Goal: Transaction & Acquisition: Book appointment/travel/reservation

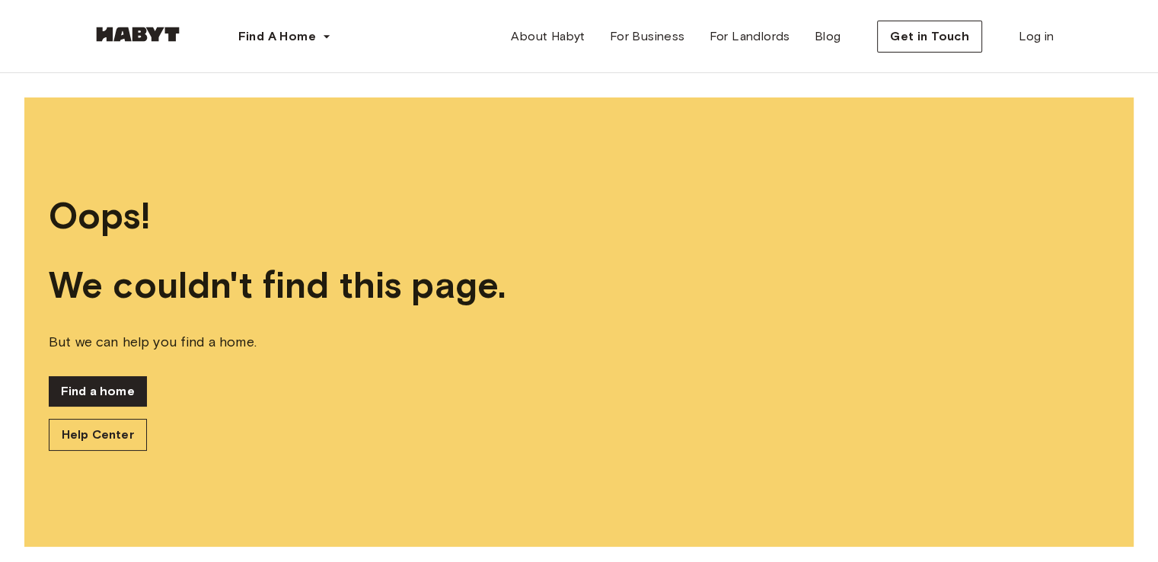
click at [126, 391] on link "Find a home" at bounding box center [98, 391] width 98 height 30
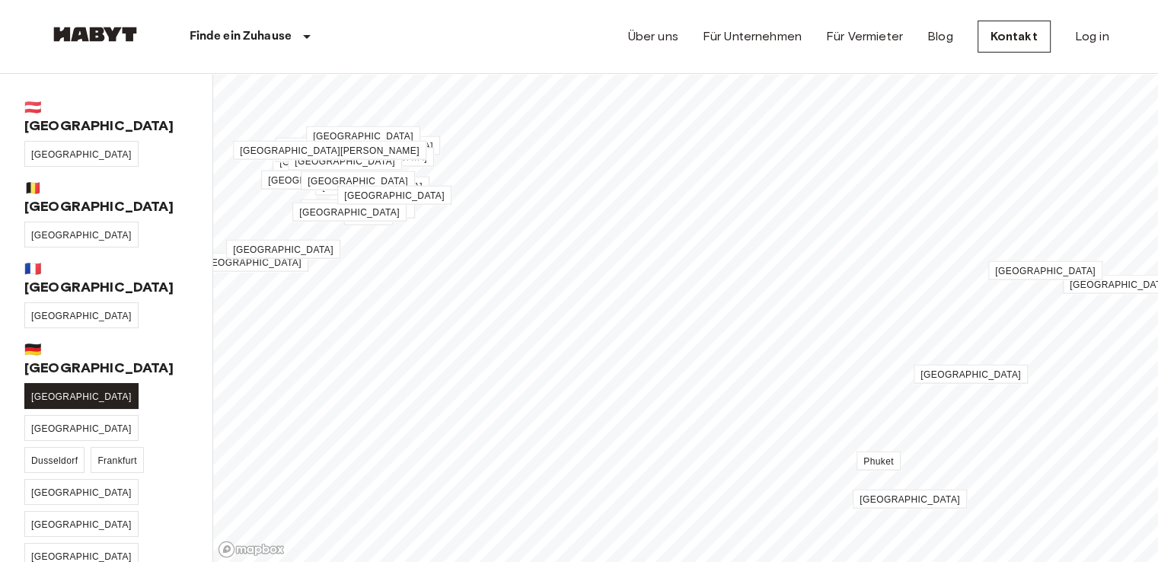
click at [44, 391] on span "[GEOGRAPHIC_DATA]" at bounding box center [81, 396] width 101 height 11
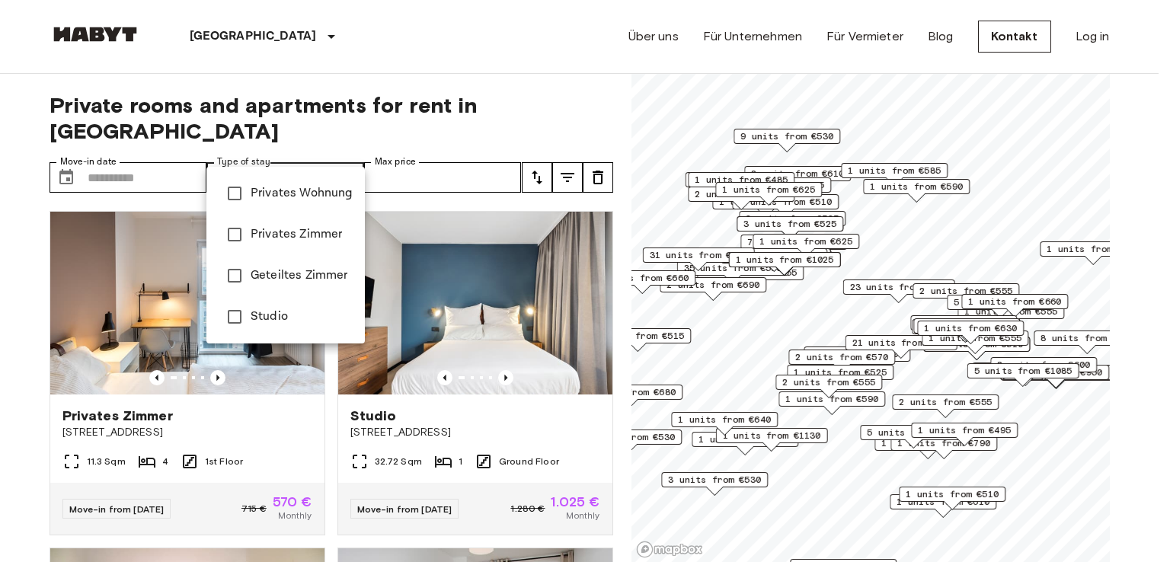
type input "**********"
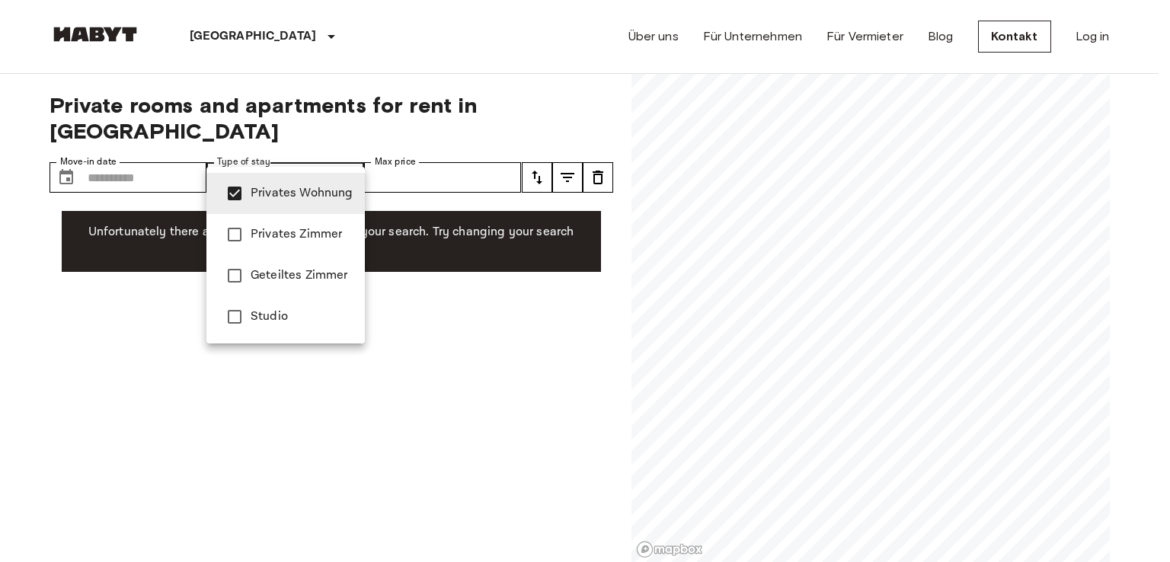
click at [12, 299] on div at bounding box center [585, 281] width 1170 height 562
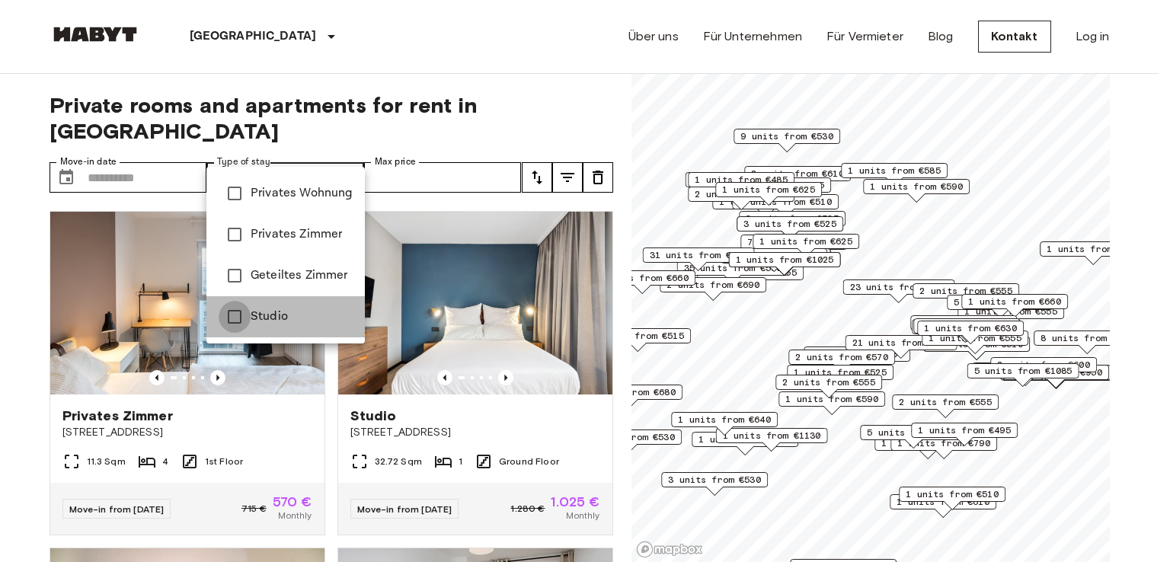
type input "******"
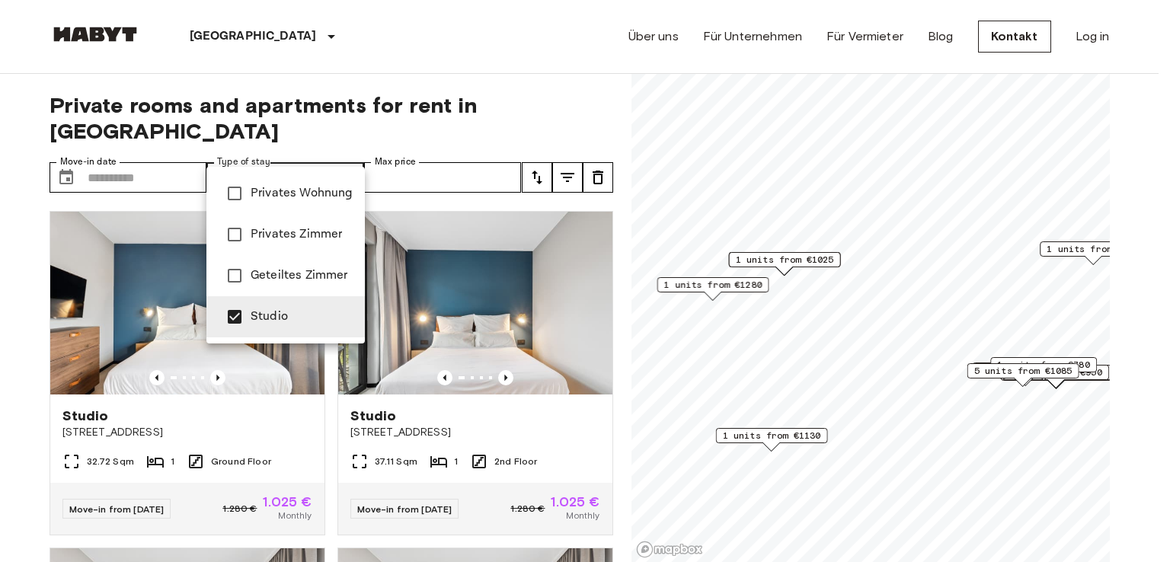
click at [33, 204] on div at bounding box center [585, 281] width 1170 height 562
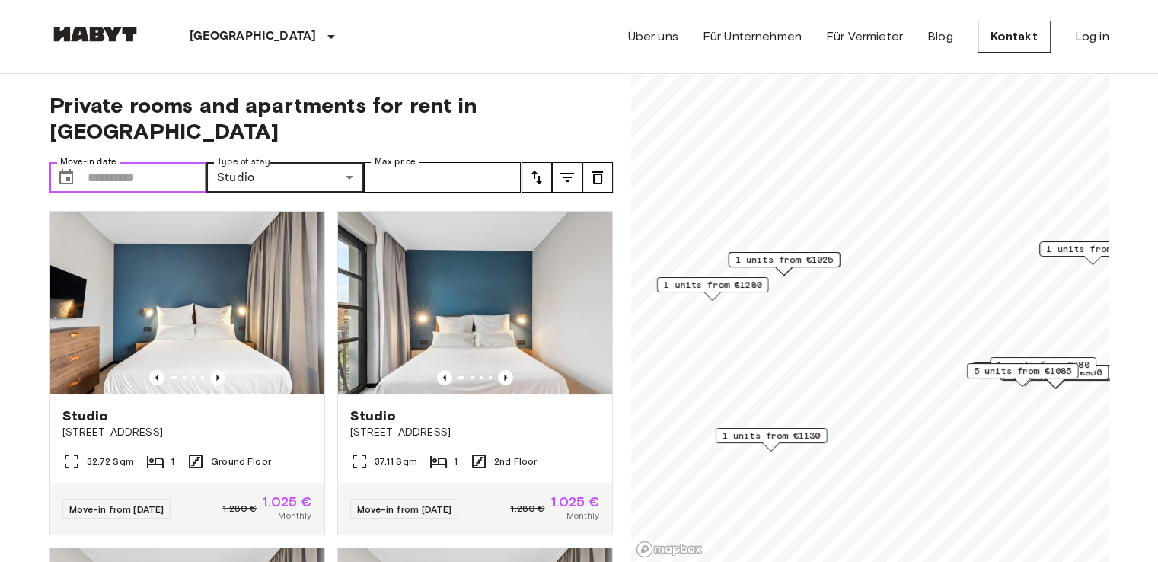
click at [133, 162] on input "Move-in date" at bounding box center [148, 177] width 120 height 30
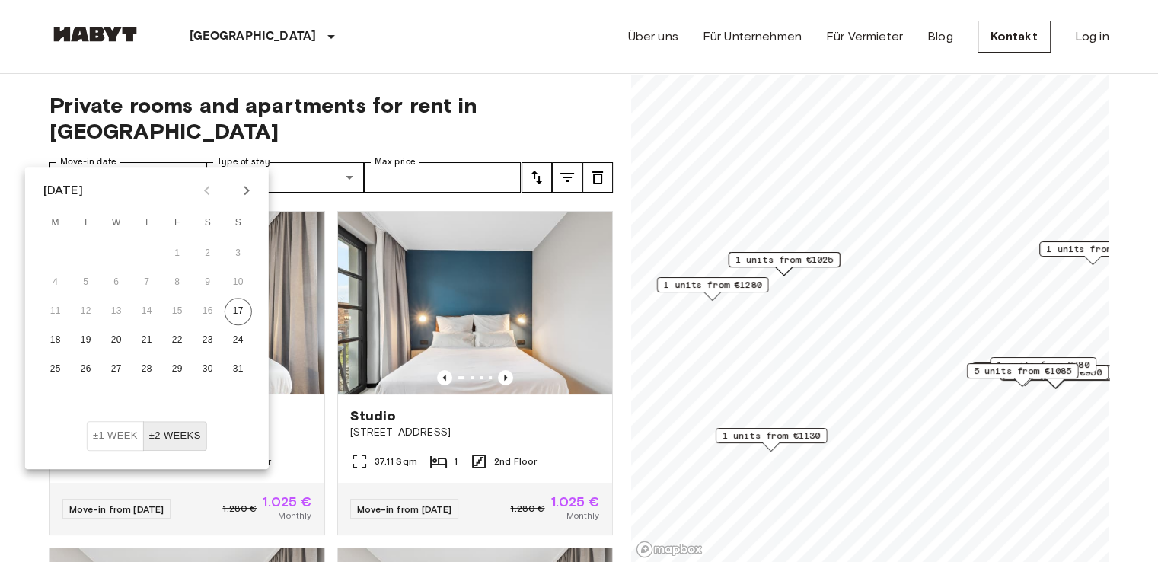
click at [248, 190] on icon "Next month" at bounding box center [246, 190] width 5 height 9
click at [60, 342] on button "22" at bounding box center [55, 340] width 27 height 27
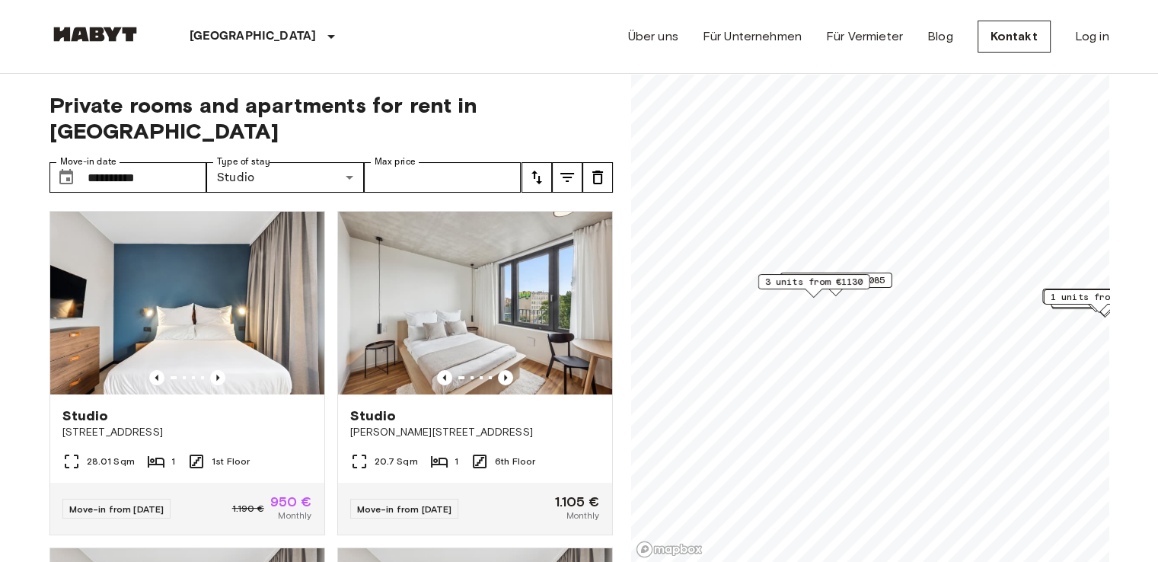
click at [880, 277] on span "4 units from €1085" at bounding box center [836, 280] width 98 height 14
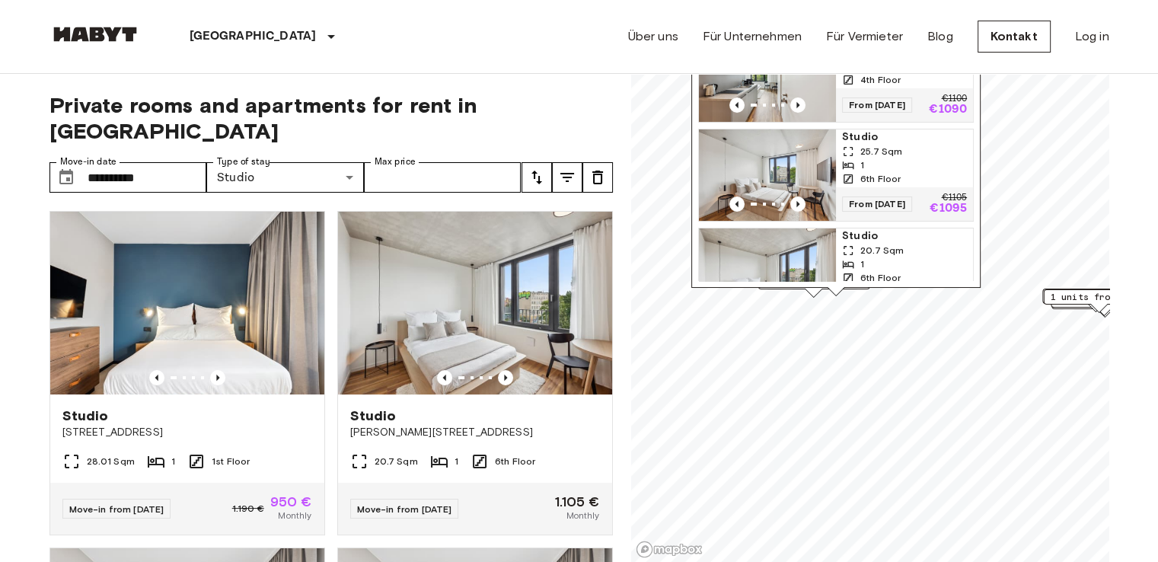
scroll to position [118, 0]
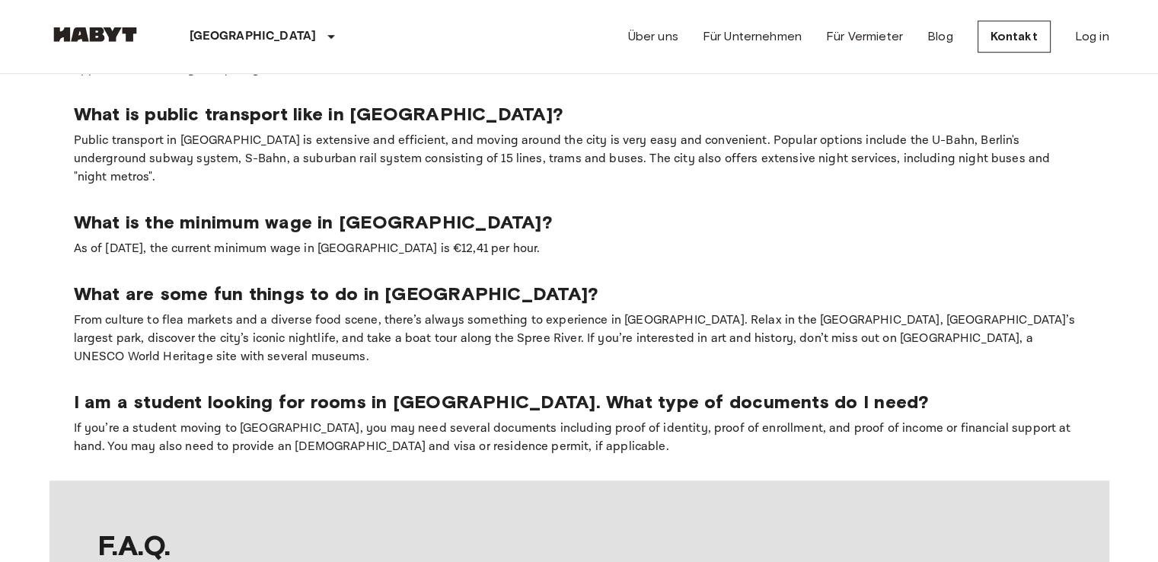
scroll to position [1329, 0]
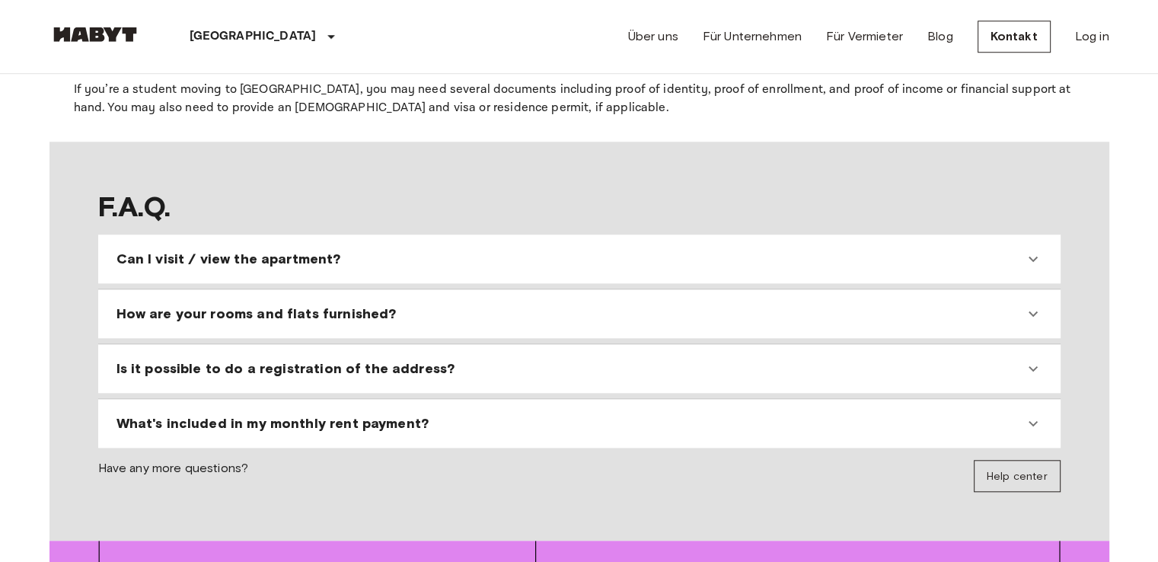
click at [400, 359] on span "Is it possible to do a registration of the address?" at bounding box center [286, 368] width 339 height 18
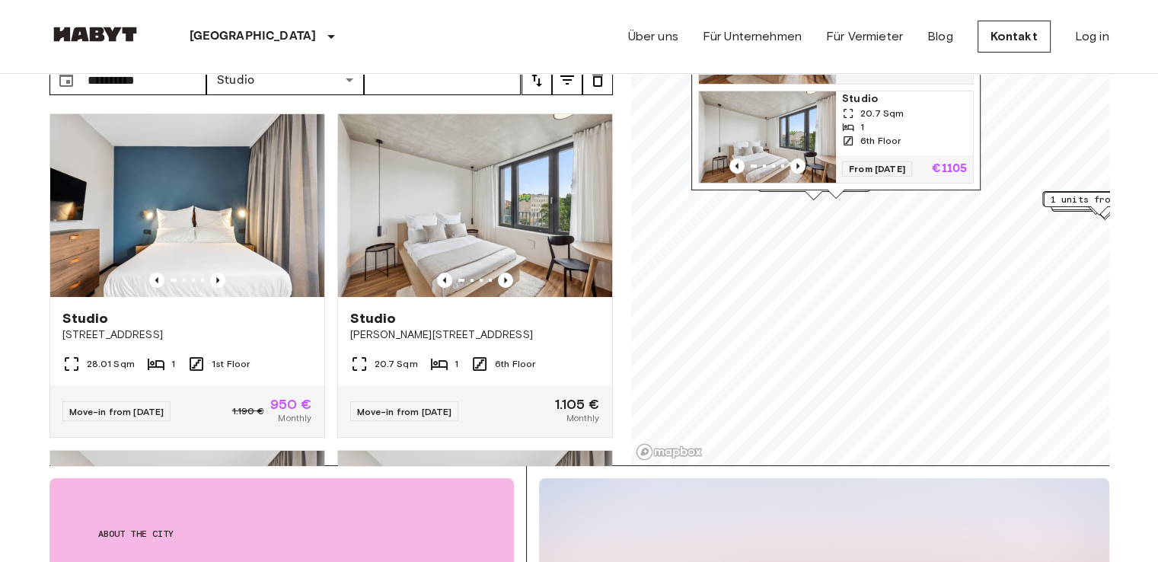
scroll to position [0, 0]
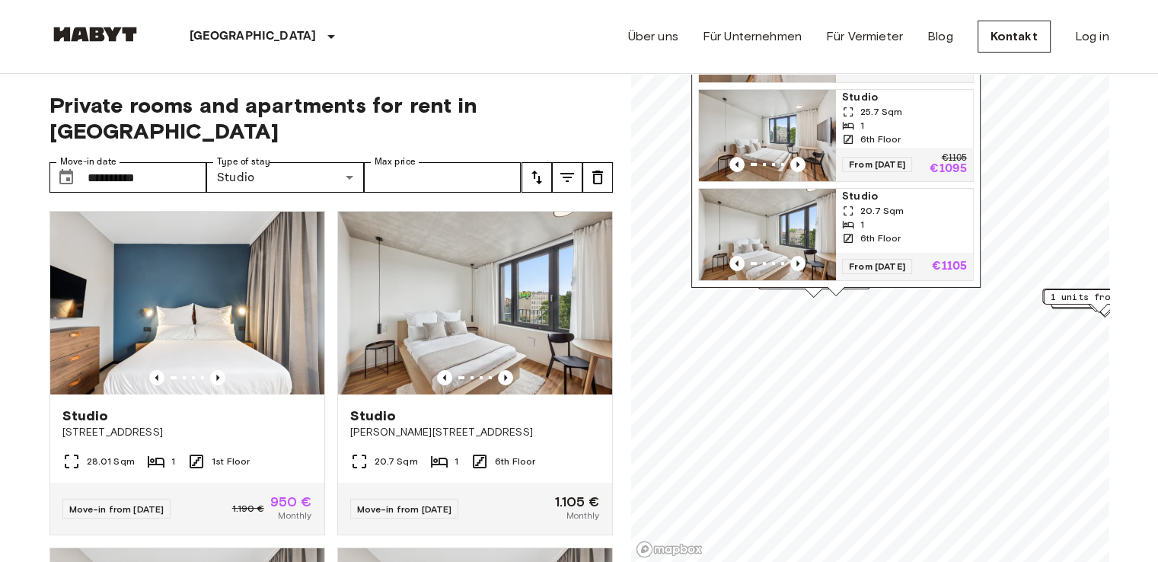
click at [500, 53] on div "Berlin Europa Amsterdam Berlin Brüssel Köln Dusseldorf Frankfurt Graz Hamburg L…" at bounding box center [580, 36] width 1060 height 73
drag, startPoint x: 1116, startPoint y: 99, endPoint x: 1041, endPoint y: 12, distance: 114.5
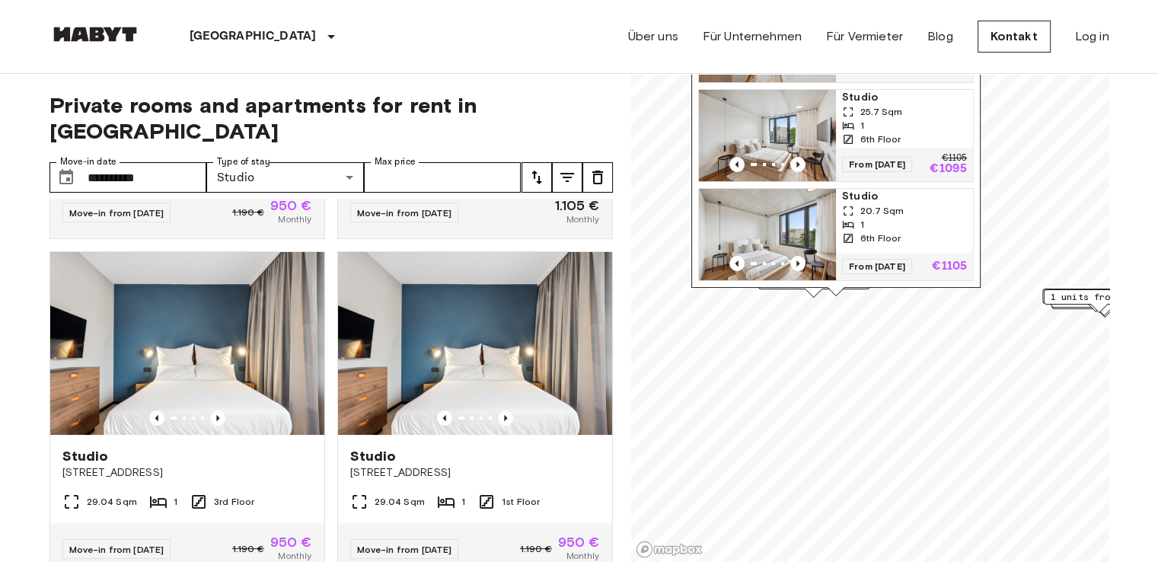
scroll to position [315, 0]
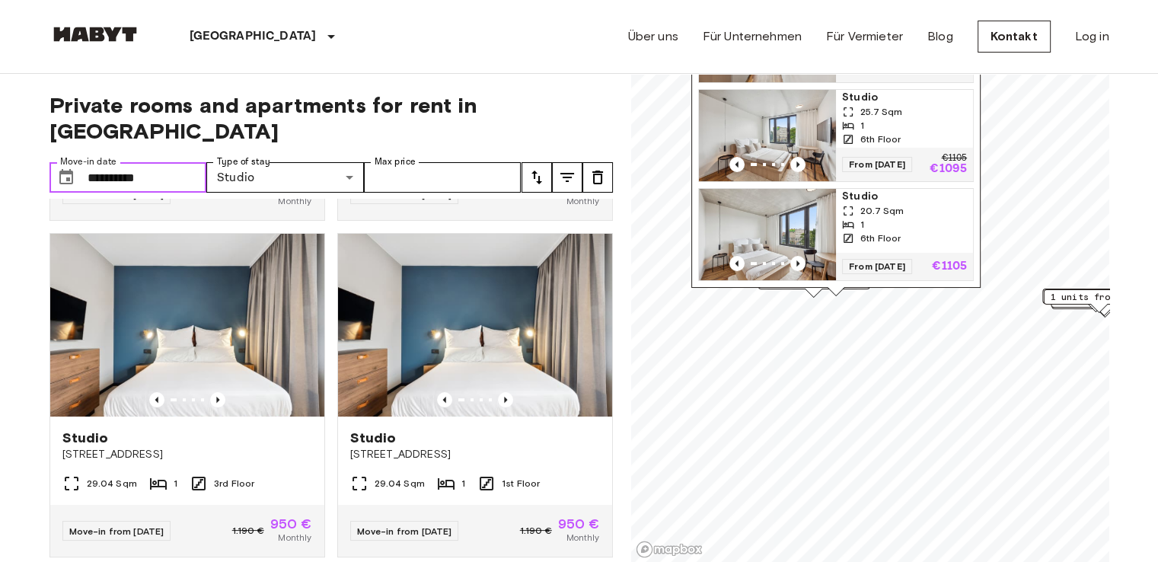
click at [123, 162] on input "**********" at bounding box center [148, 177] width 120 height 30
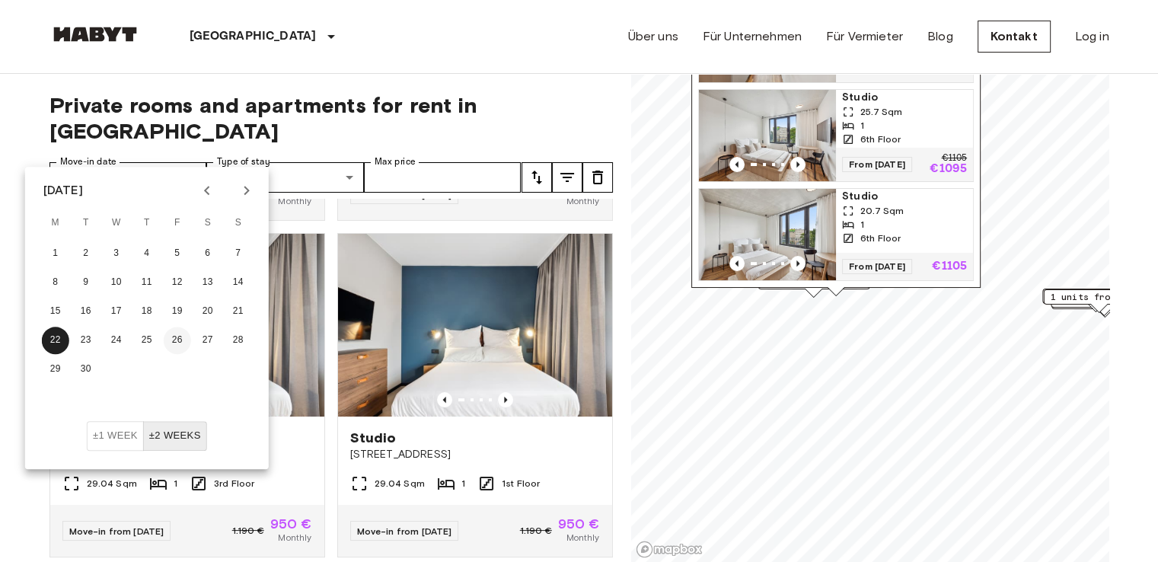
click at [177, 341] on button "26" at bounding box center [177, 340] width 27 height 27
type input "**********"
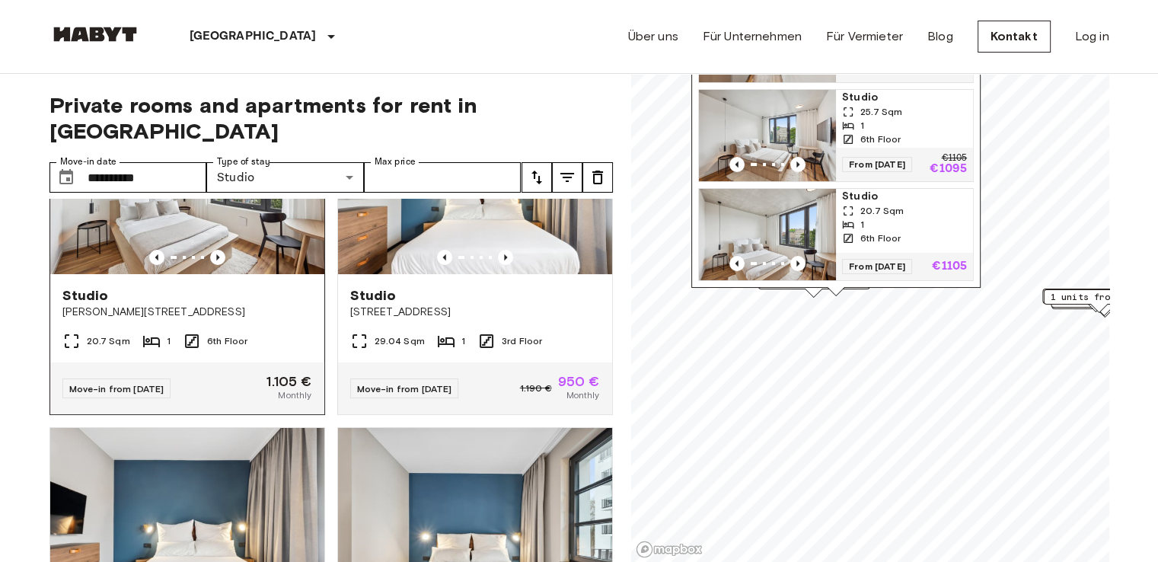
scroll to position [86, 0]
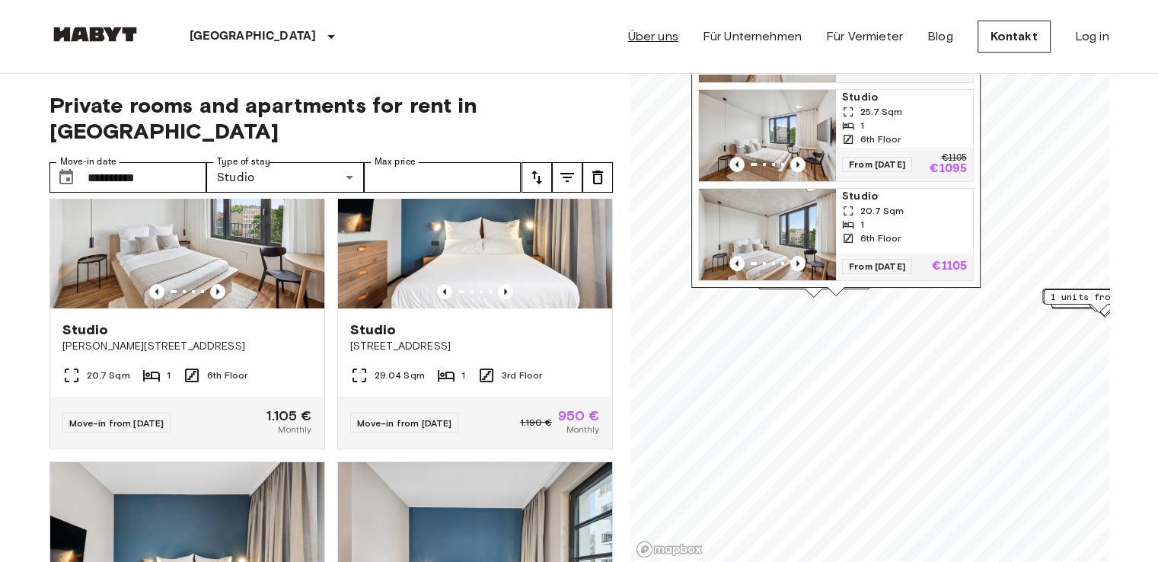
click at [673, 35] on link "Über uns" at bounding box center [653, 36] width 50 height 18
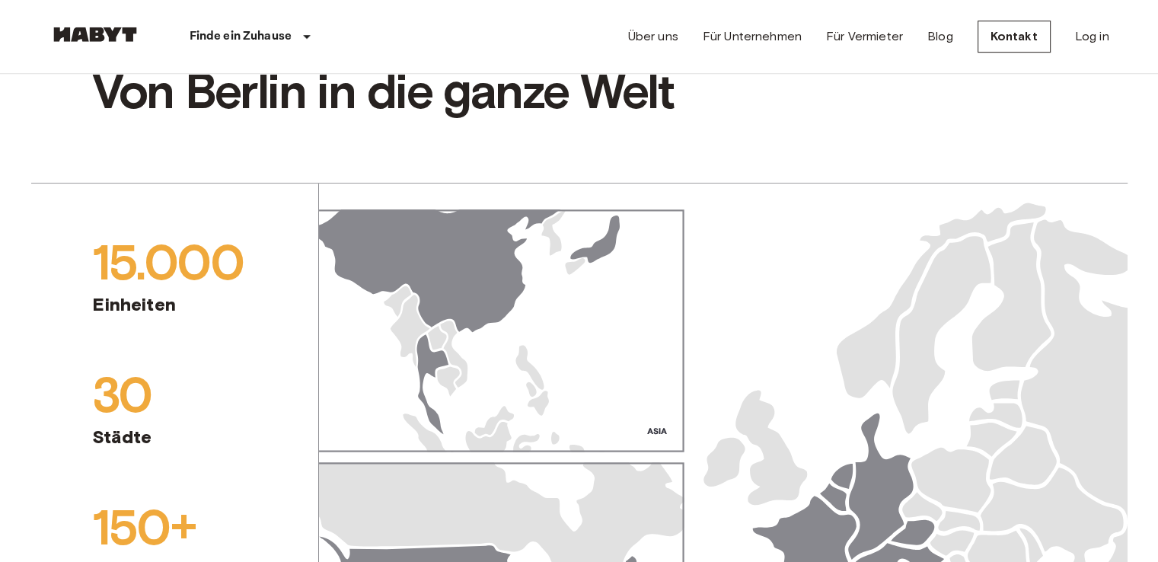
scroll to position [533, 0]
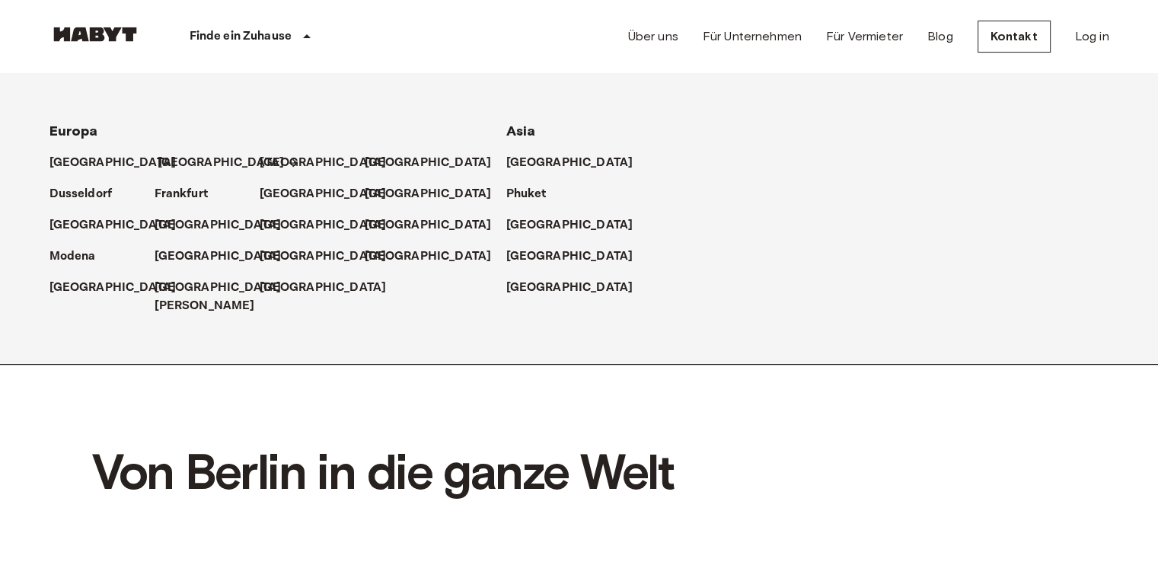
click at [168, 160] on p "[GEOGRAPHIC_DATA]" at bounding box center [221, 163] width 127 height 18
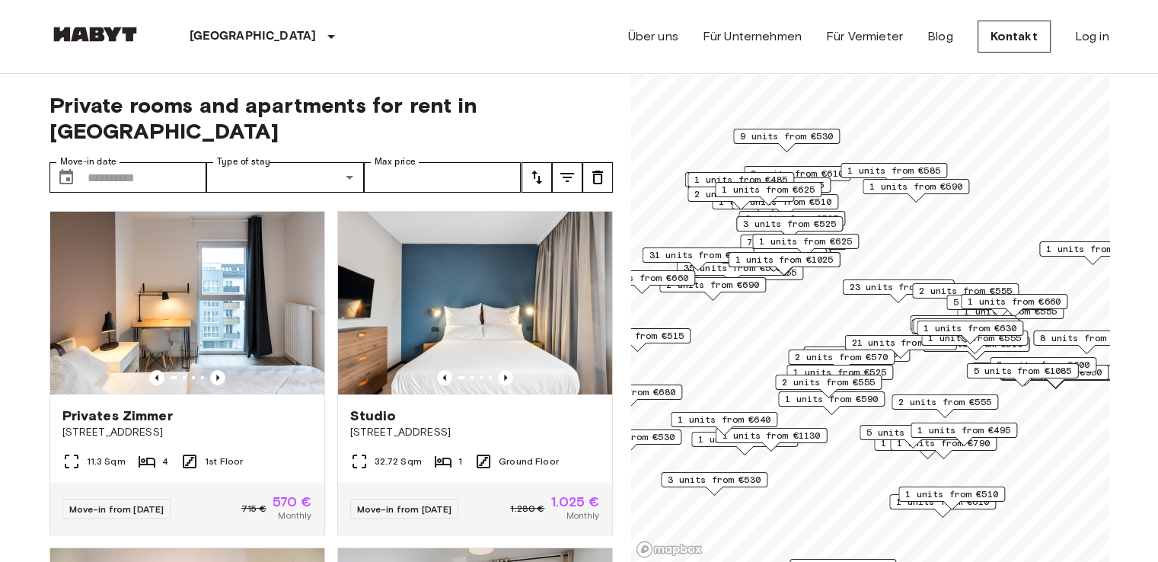
click at [542, 168] on icon "tune" at bounding box center [537, 177] width 18 height 18
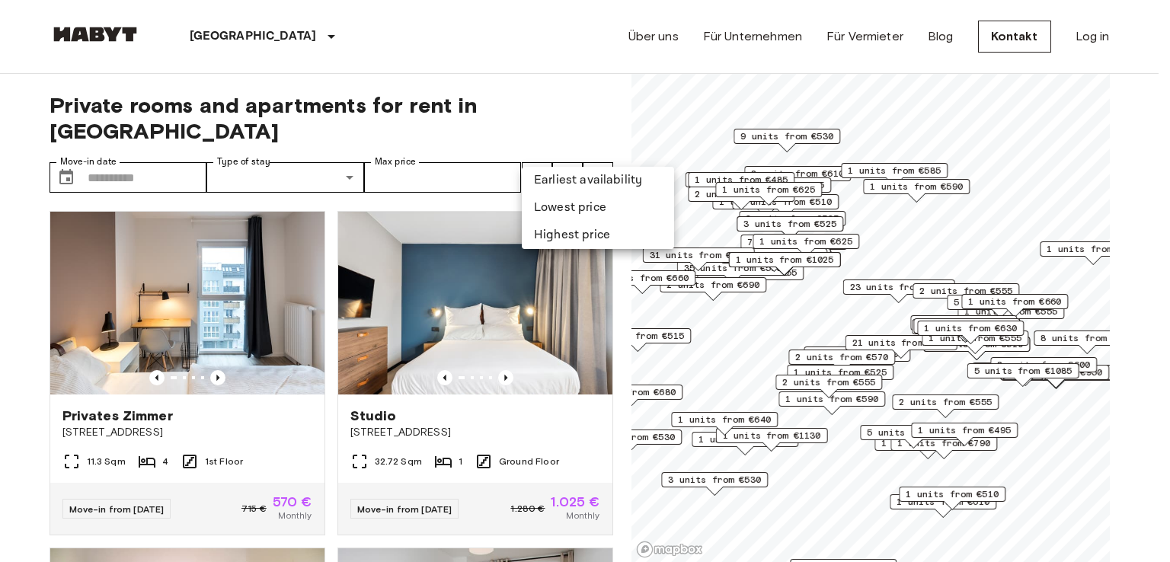
click at [563, 200] on li "Lowest price" at bounding box center [598, 207] width 152 height 27
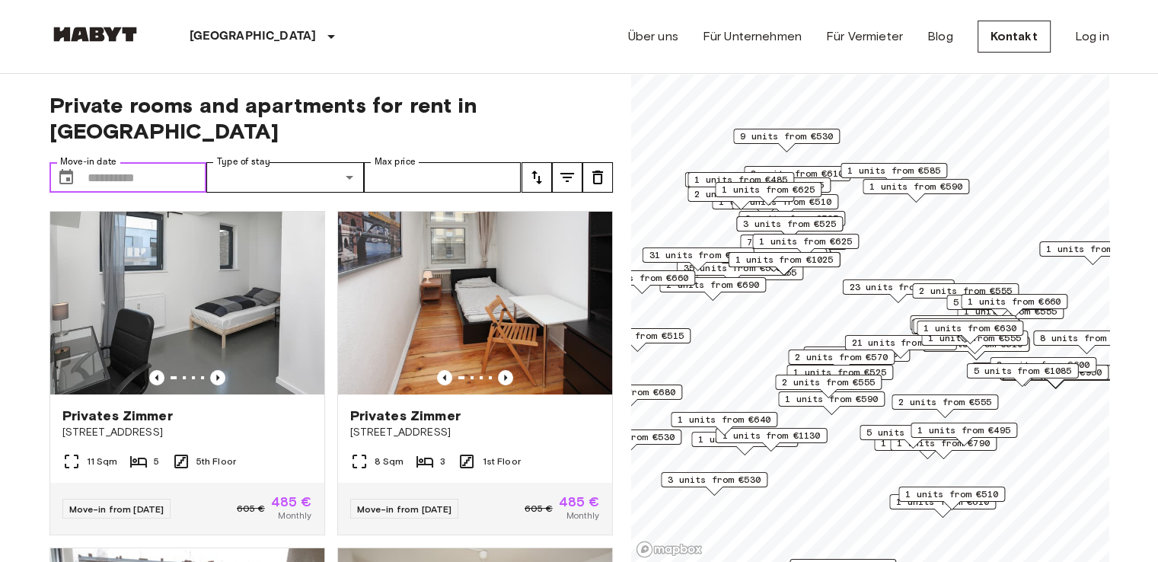
click at [101, 162] on input "Move-in date" at bounding box center [148, 177] width 120 height 30
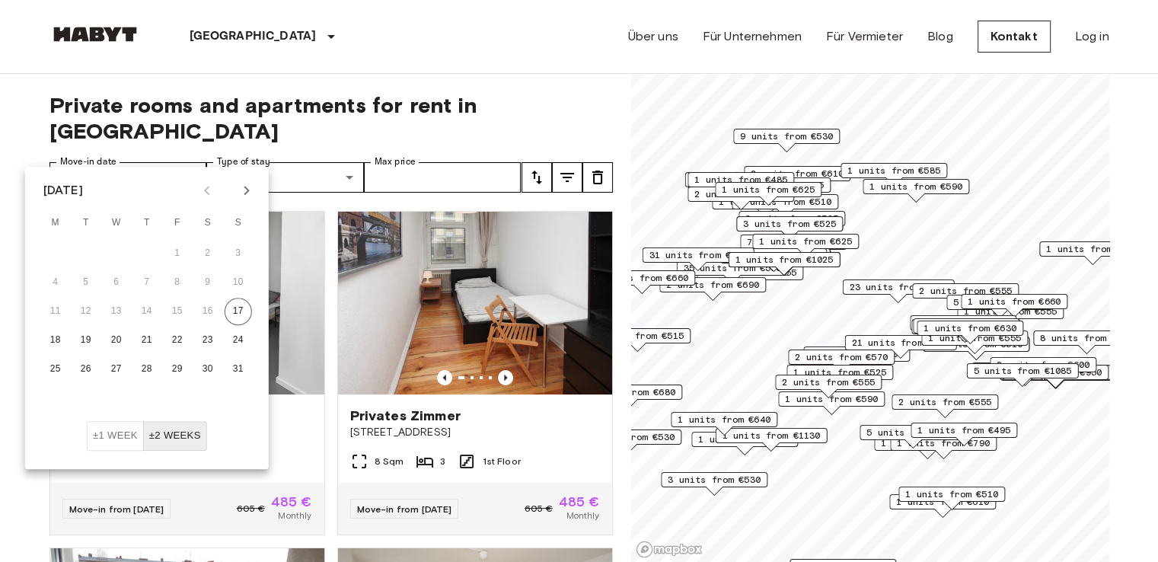
click at [248, 181] on button "Next month" at bounding box center [247, 190] width 26 height 26
click at [171, 342] on button "26" at bounding box center [177, 340] width 27 height 27
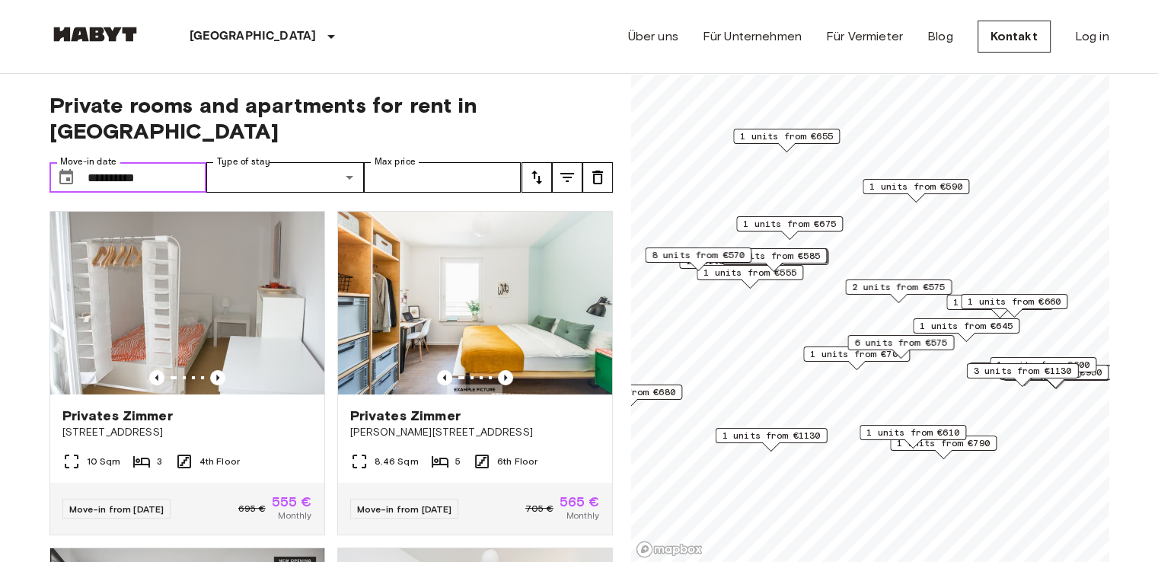
type input "**********"
click at [498, 370] on icon "Previous image" at bounding box center [505, 377] width 15 height 15
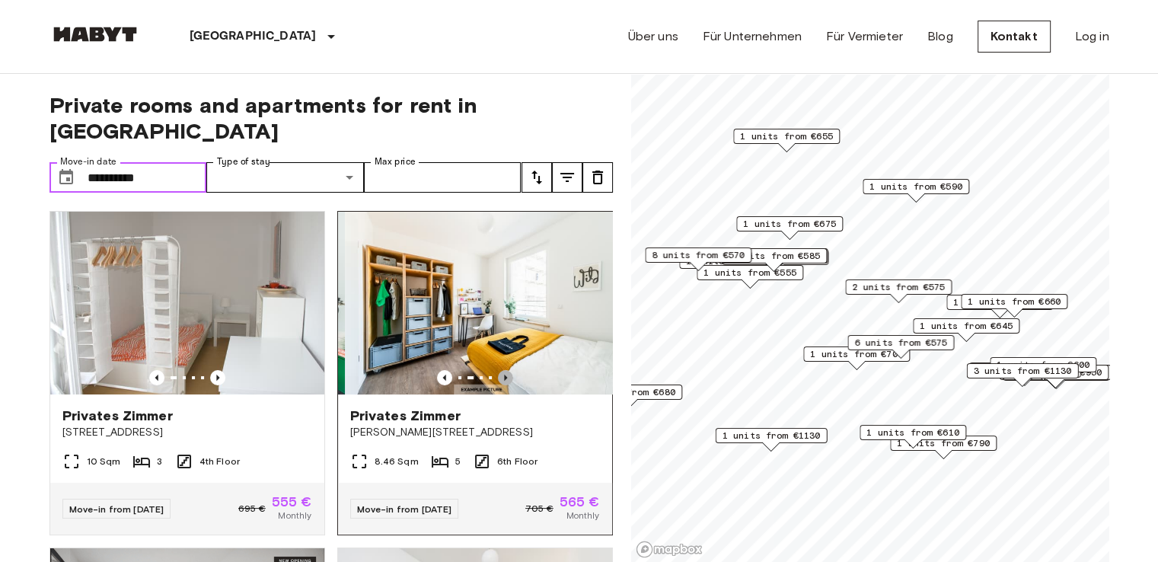
click at [498, 370] on icon "Previous image" at bounding box center [505, 377] width 15 height 15
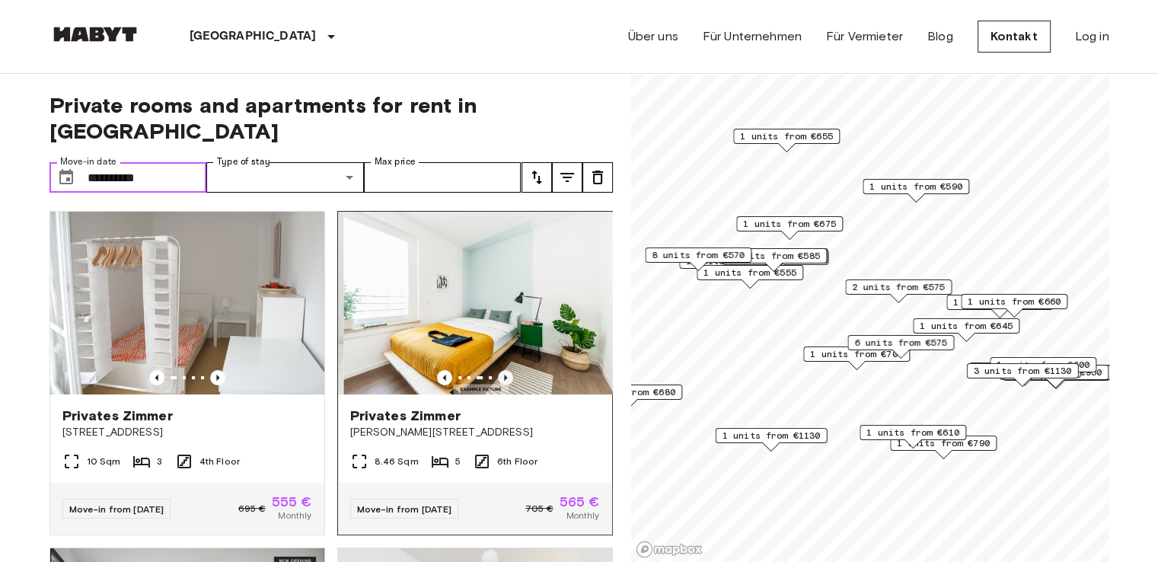
click at [498, 370] on icon "Previous image" at bounding box center [505, 377] width 15 height 15
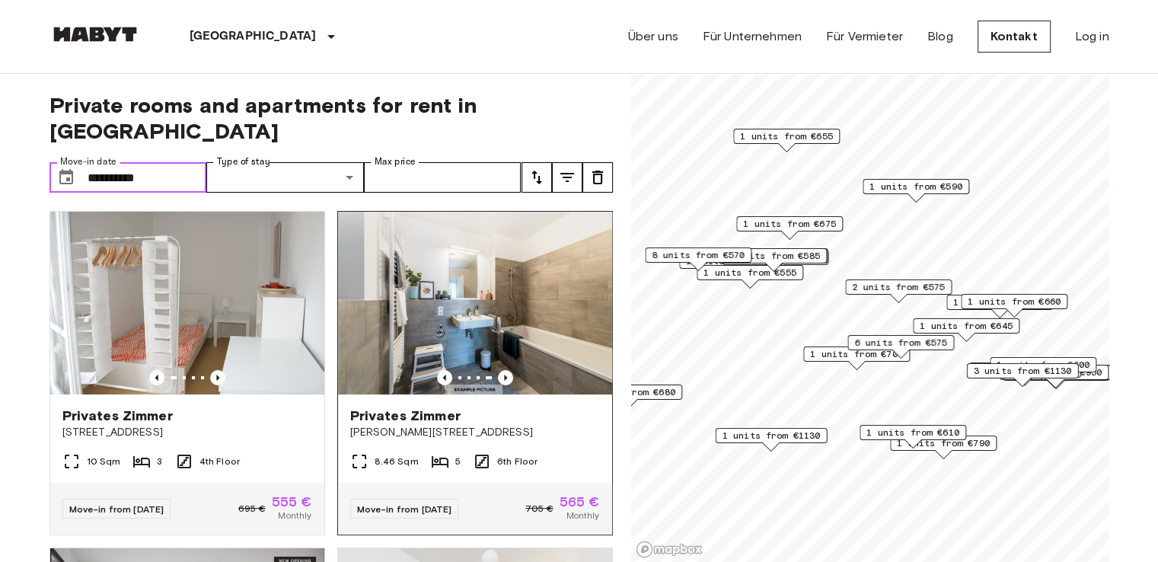
click at [511, 302] on img at bounding box center [475, 303] width 274 height 183
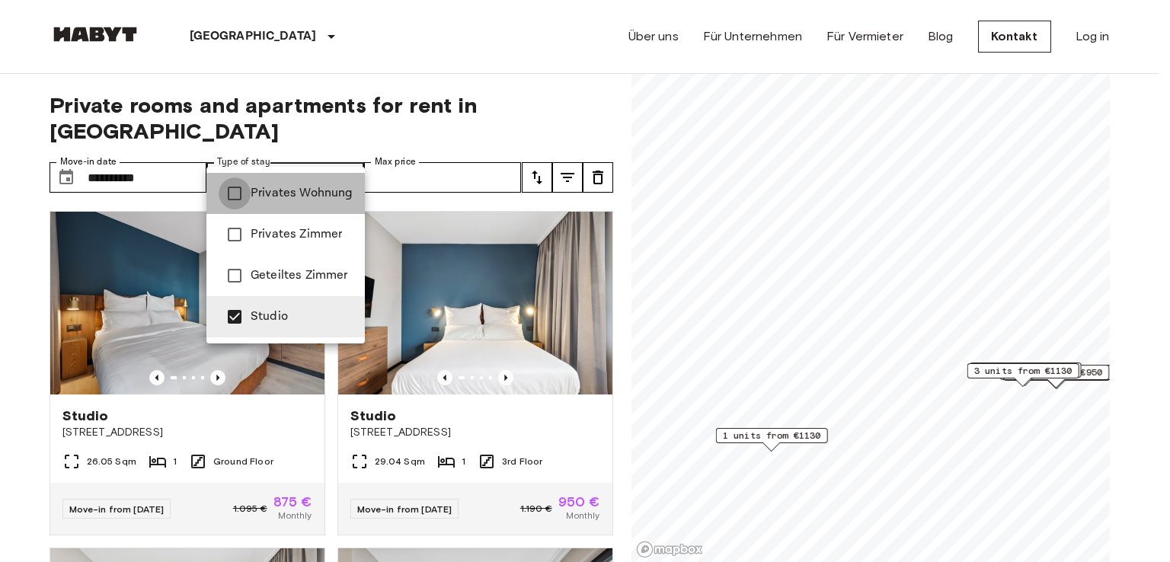
type input "**********"
click at [0, 197] on div at bounding box center [585, 281] width 1170 height 562
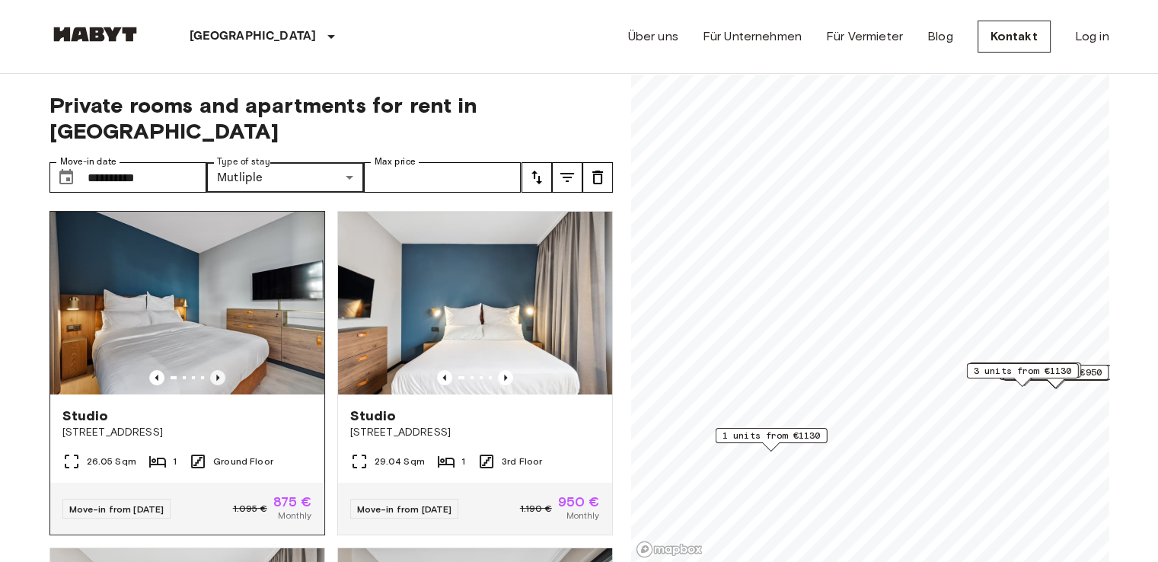
click at [219, 370] on icon "Previous image" at bounding box center [217, 377] width 15 height 15
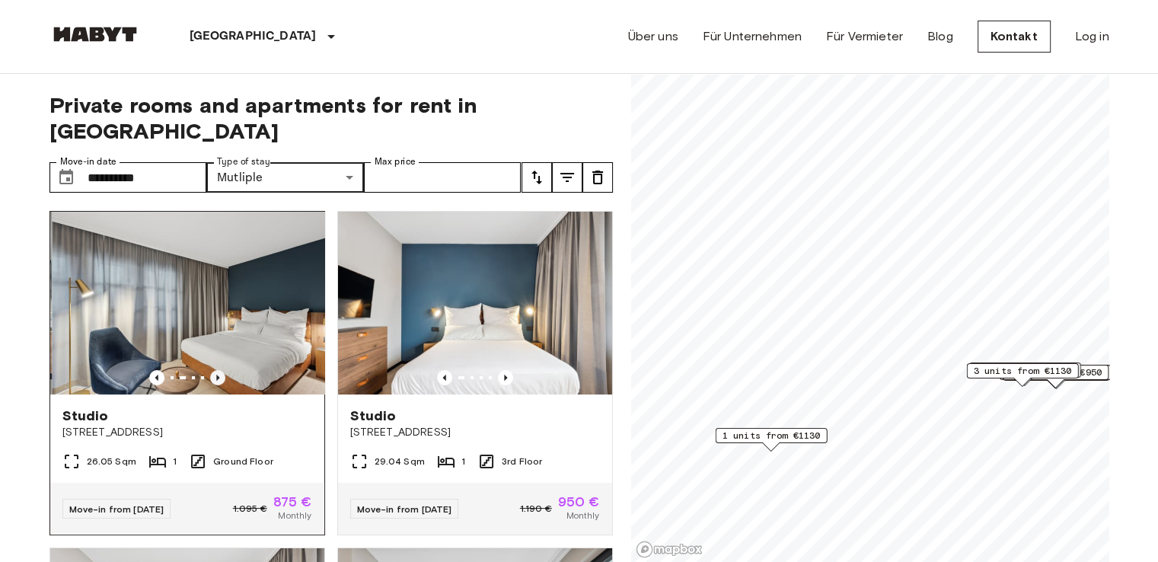
click at [219, 370] on icon "Previous image" at bounding box center [217, 377] width 15 height 15
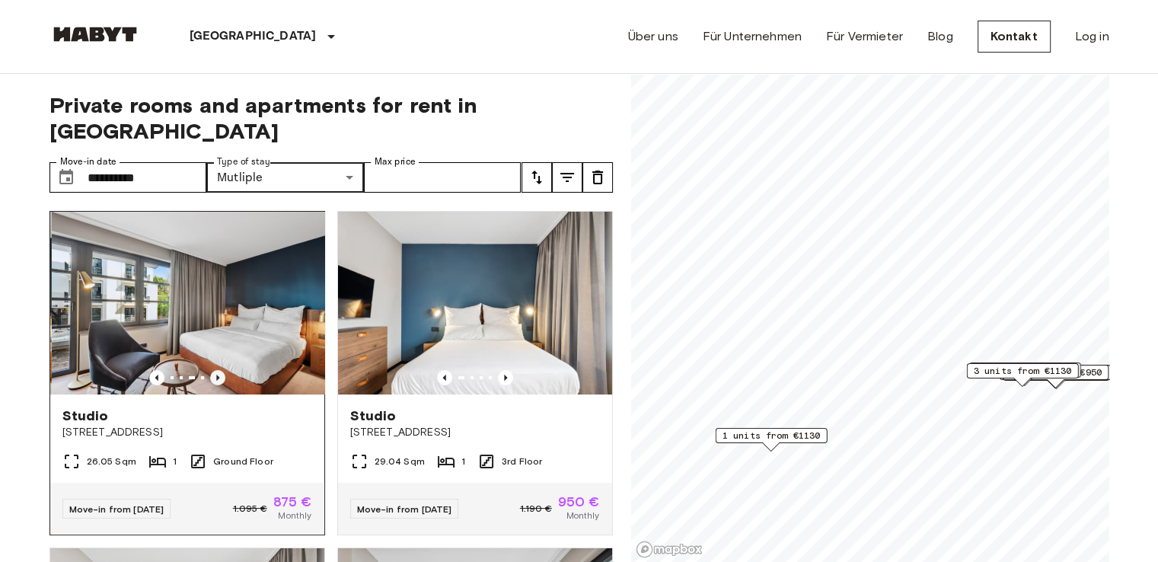
click at [219, 370] on icon "Previous image" at bounding box center [217, 377] width 15 height 15
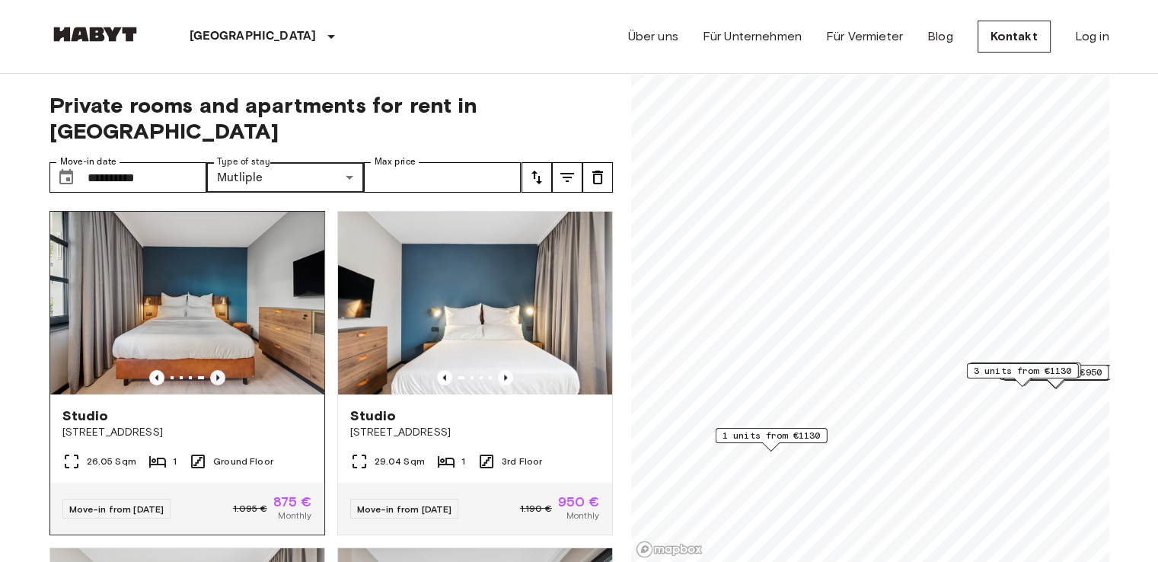
click at [219, 370] on icon "Previous image" at bounding box center [217, 377] width 15 height 15
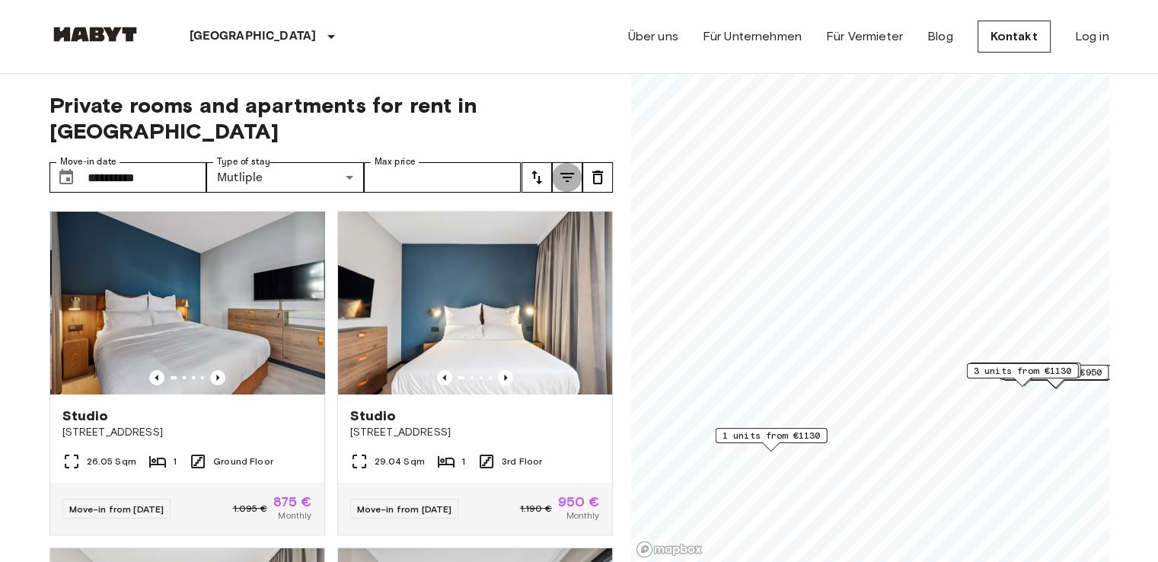
click at [561, 164] on button "tune" at bounding box center [567, 177] width 30 height 30
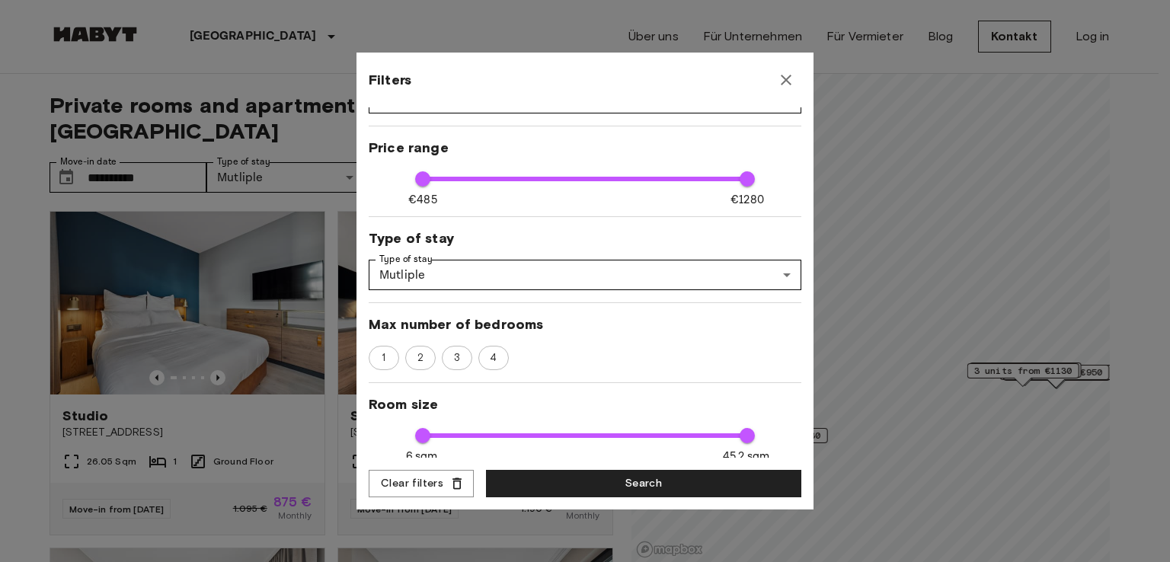
scroll to position [76, 0]
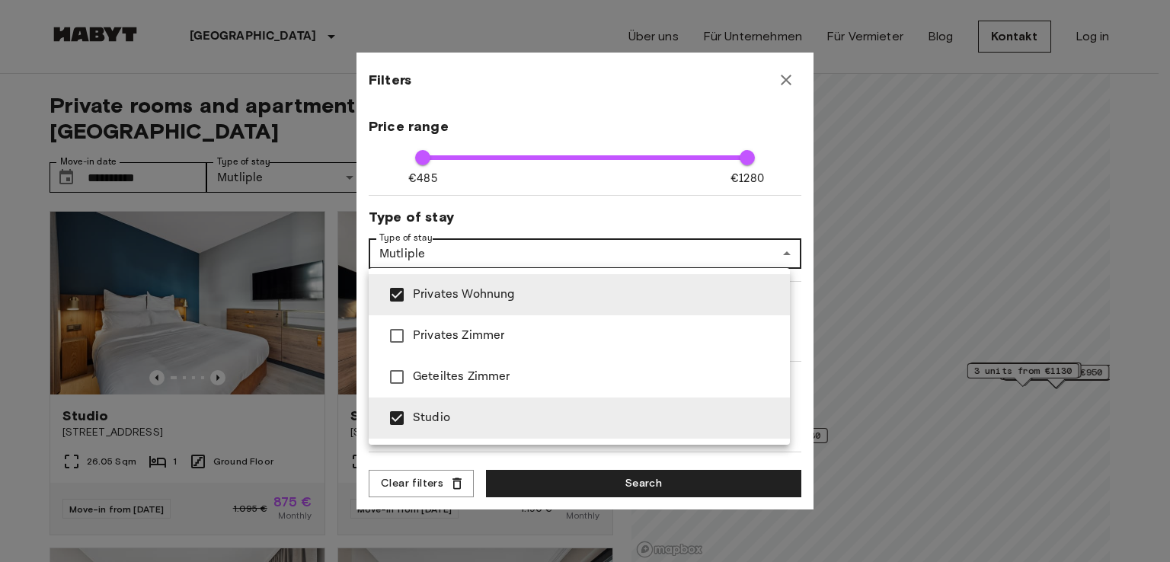
click at [580, 244] on div at bounding box center [585, 281] width 1170 height 562
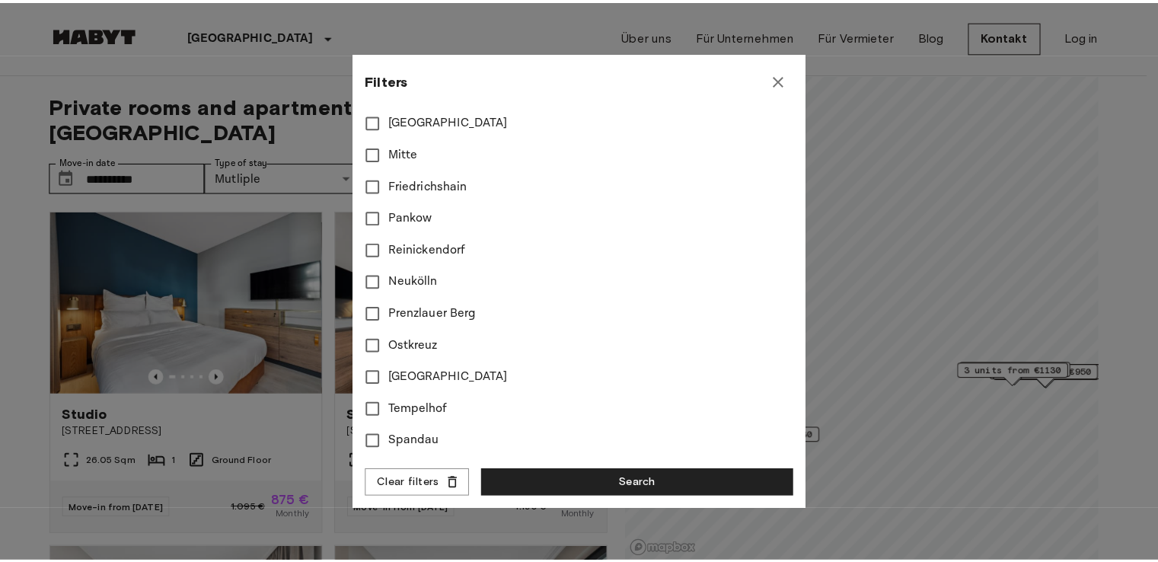
scroll to position [669, 0]
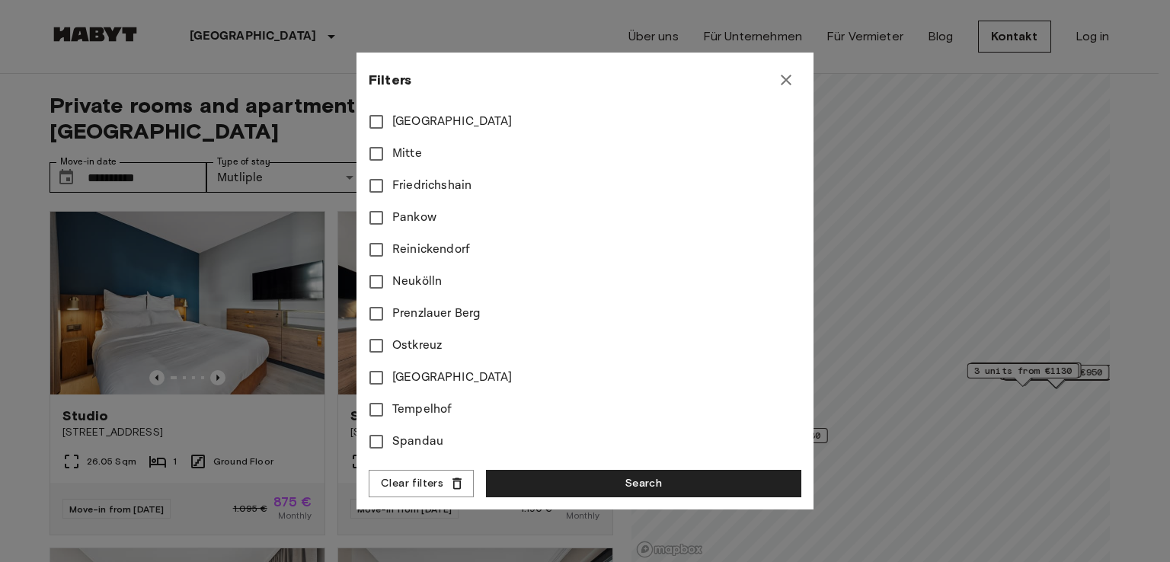
click at [794, 81] on icon "button" at bounding box center [786, 80] width 18 height 18
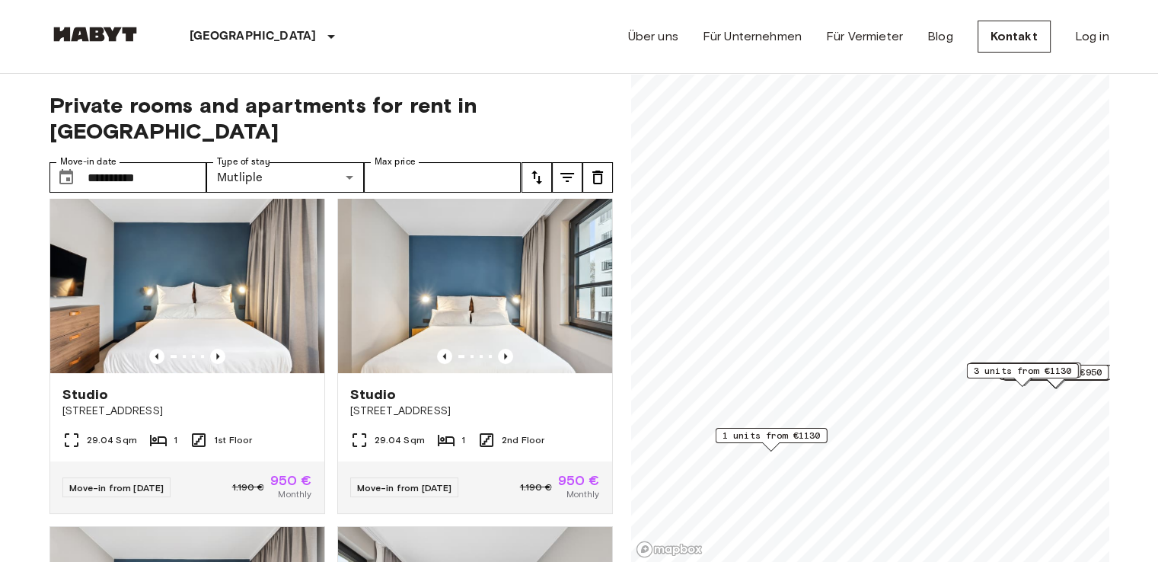
scroll to position [381, 0]
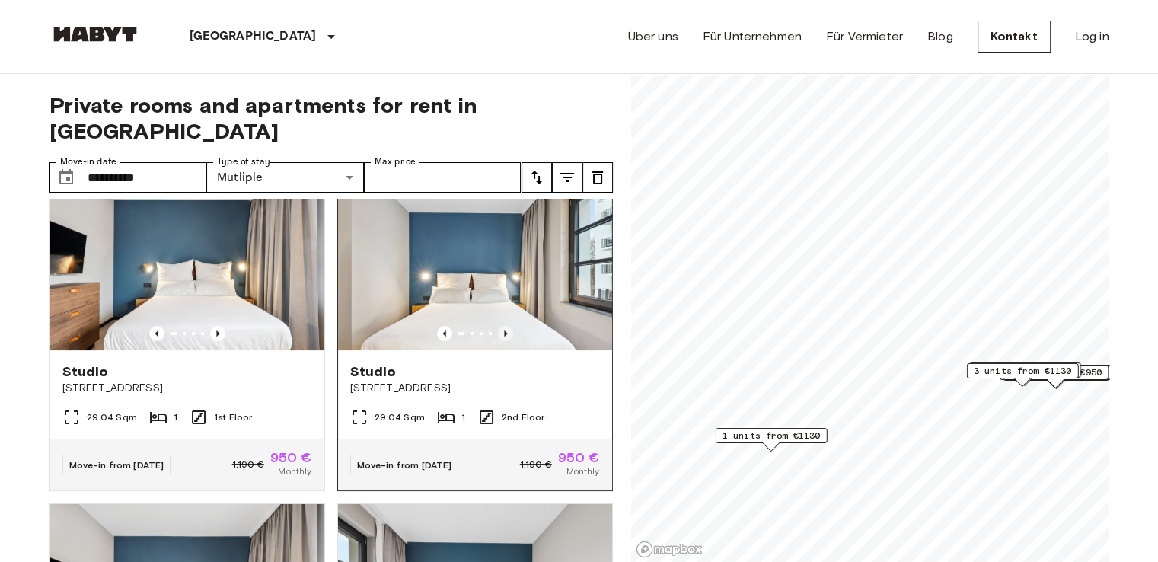
click at [498, 326] on icon "Previous image" at bounding box center [505, 333] width 15 height 15
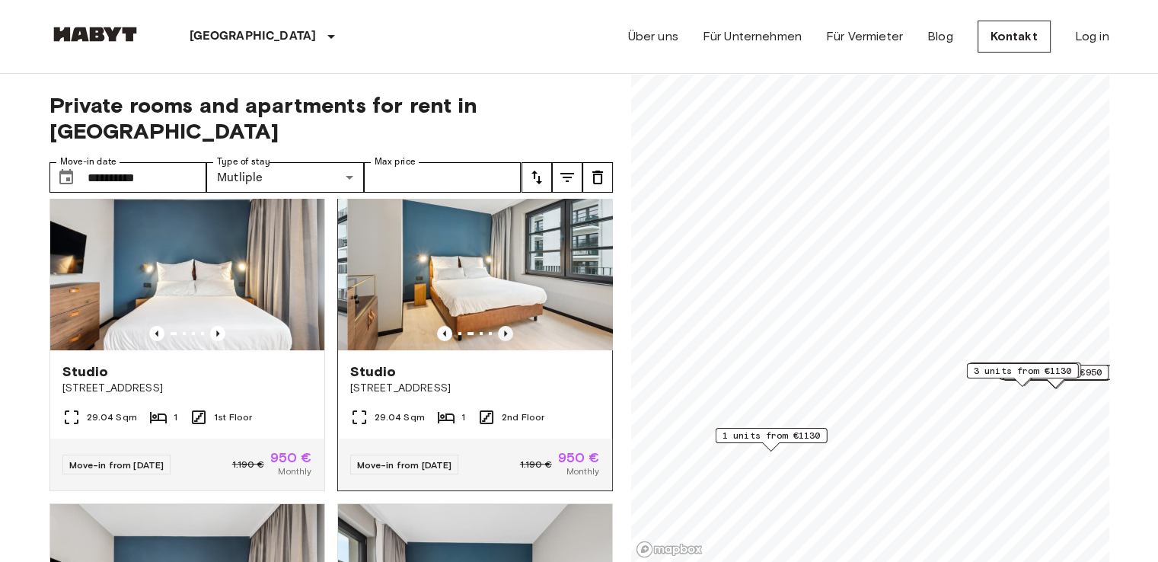
click at [498, 326] on icon "Previous image" at bounding box center [505, 333] width 15 height 15
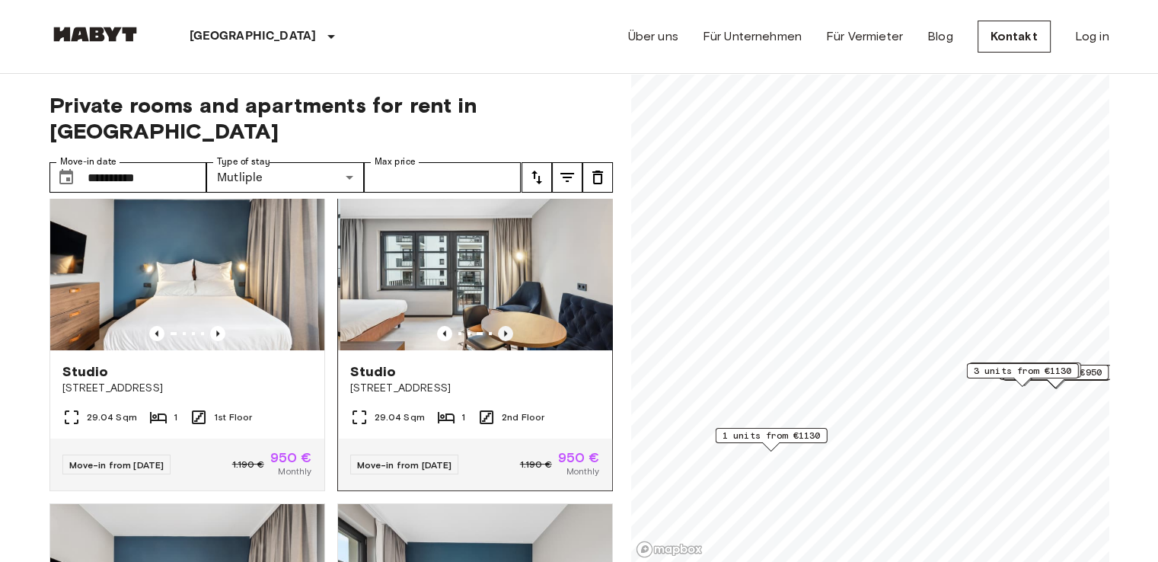
click at [498, 326] on icon "Previous image" at bounding box center [505, 333] width 15 height 15
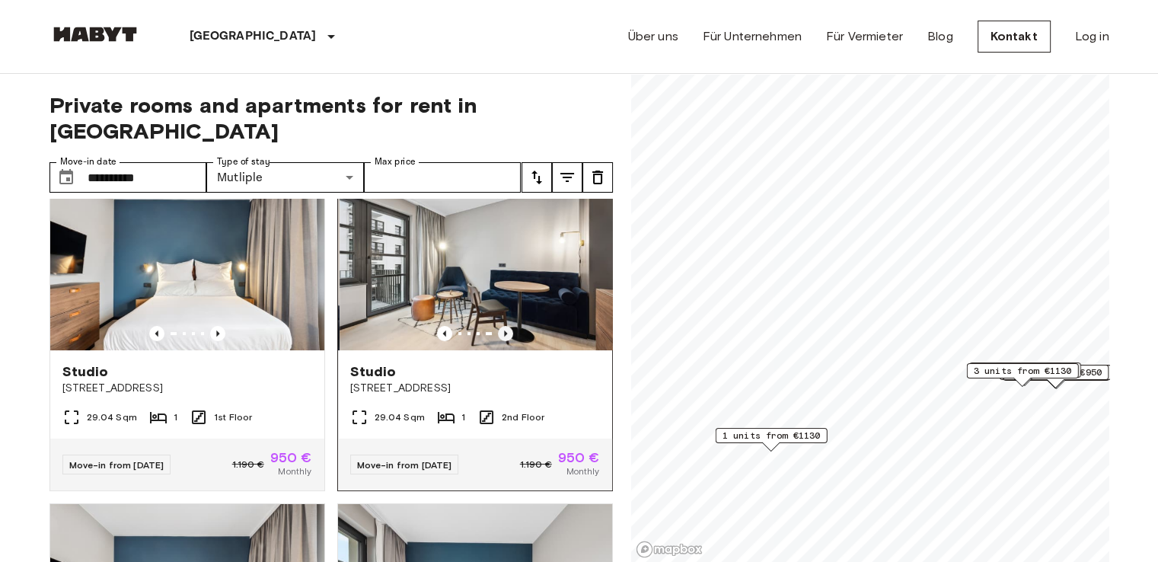
click at [498, 326] on icon "Previous image" at bounding box center [505, 333] width 15 height 15
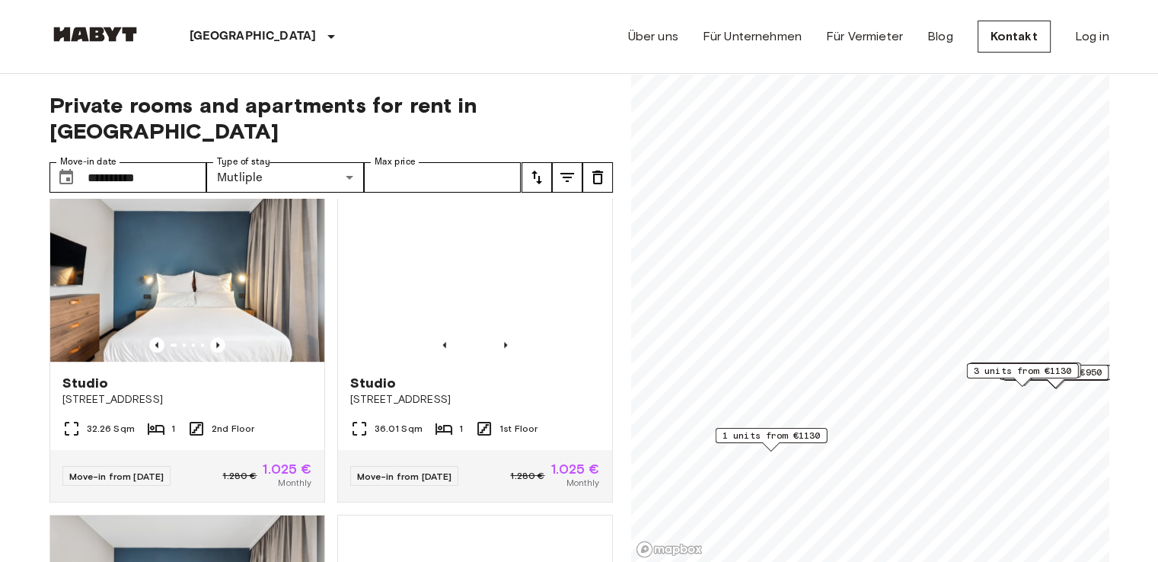
scroll to position [1066, 0]
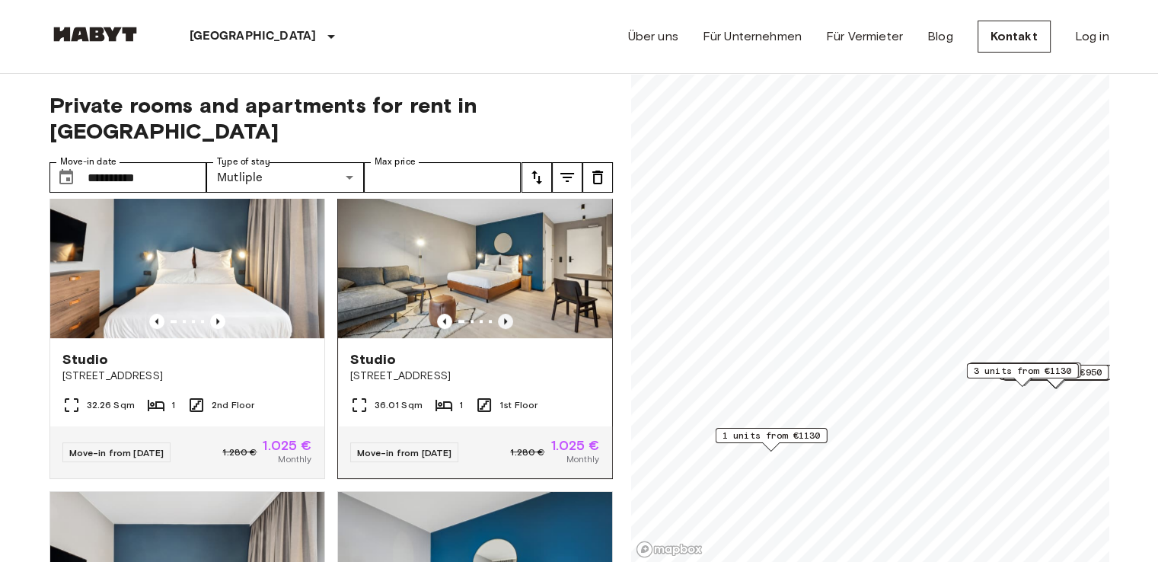
click at [500, 318] on icon "Previous image" at bounding box center [505, 321] width 15 height 15
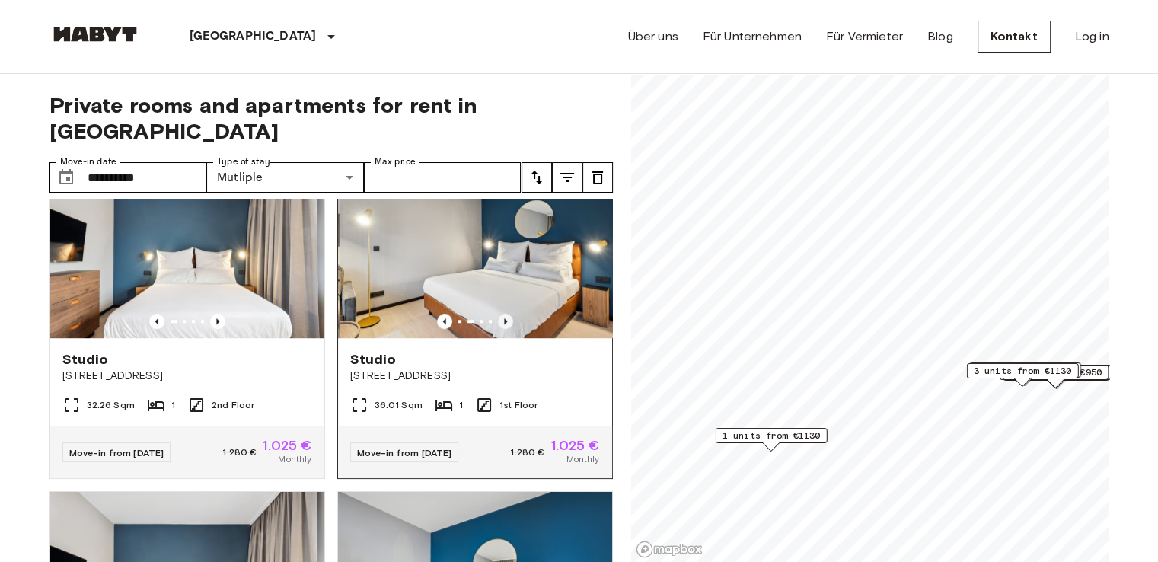
click at [500, 318] on icon "Previous image" at bounding box center [505, 321] width 15 height 15
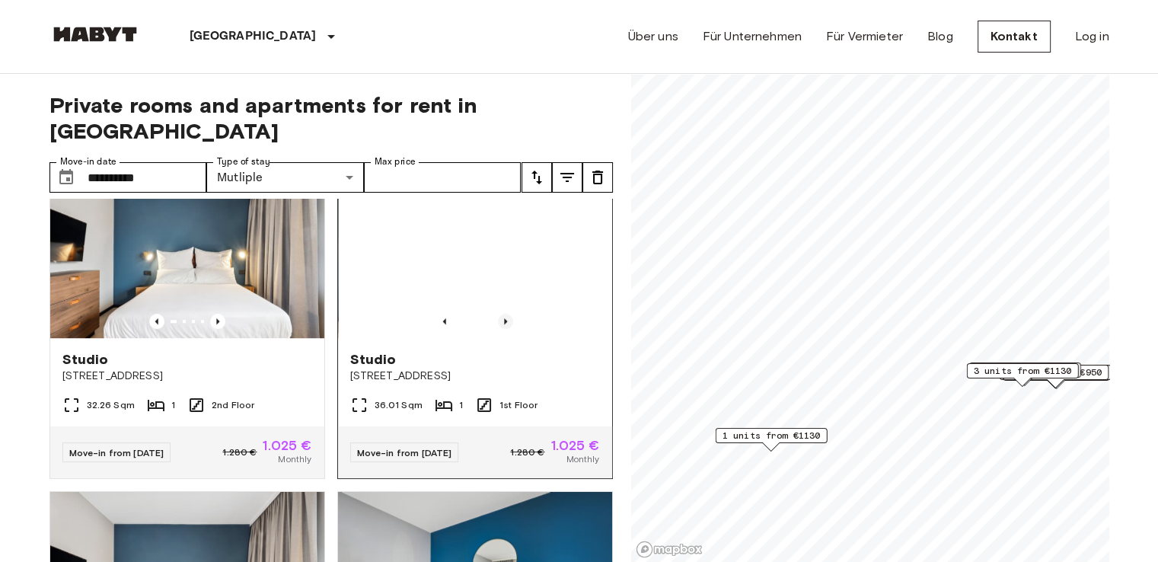
click at [500, 318] on icon "Previous image" at bounding box center [505, 321] width 15 height 15
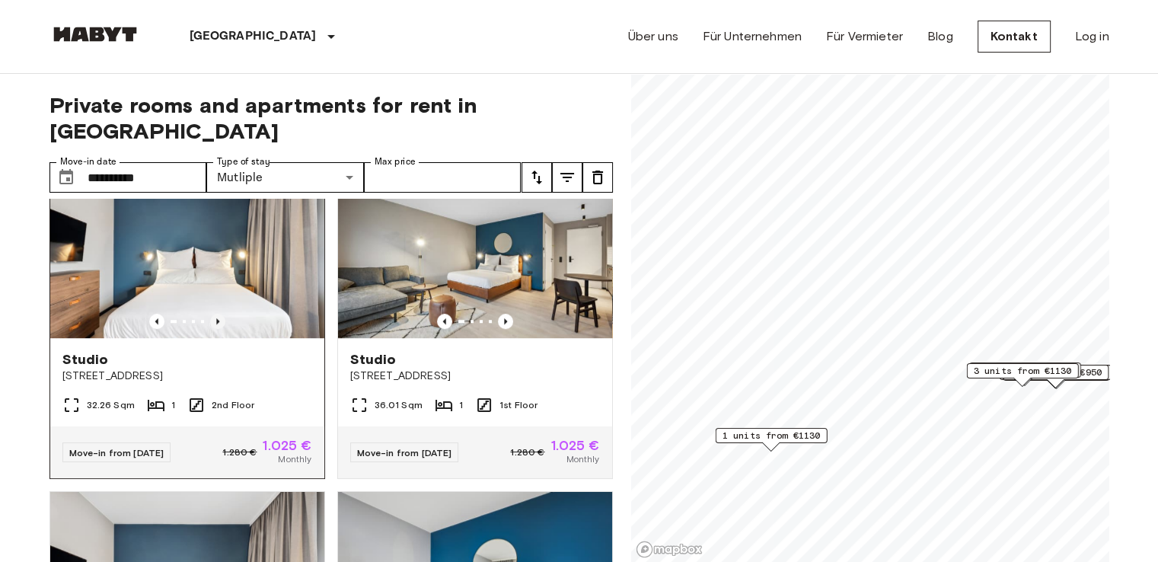
click at [216, 318] on icon "Previous image" at bounding box center [217, 321] width 3 height 6
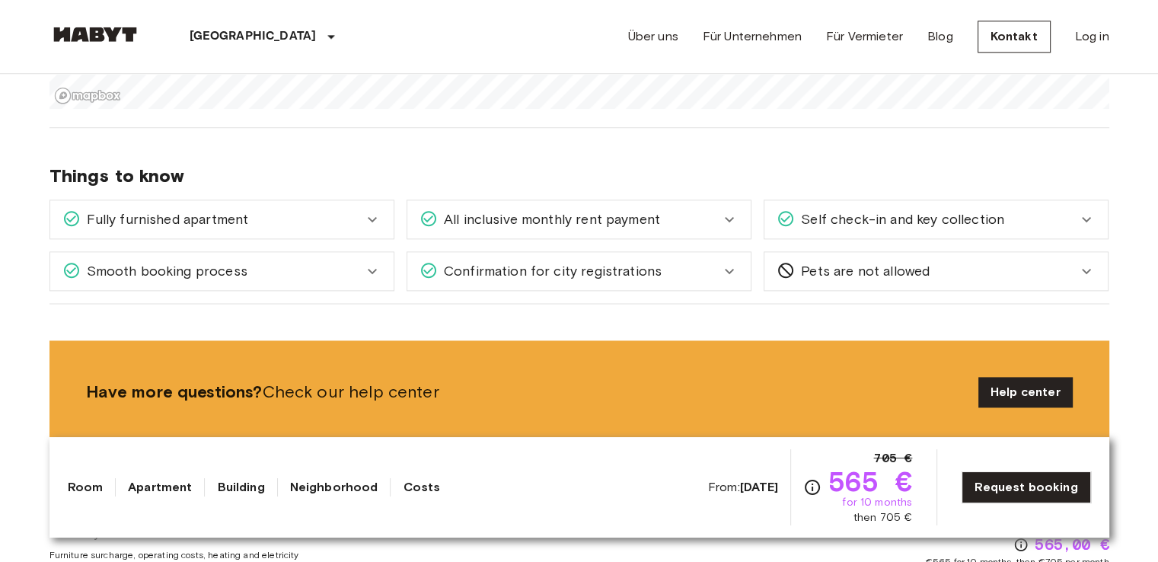
scroll to position [1980, 0]
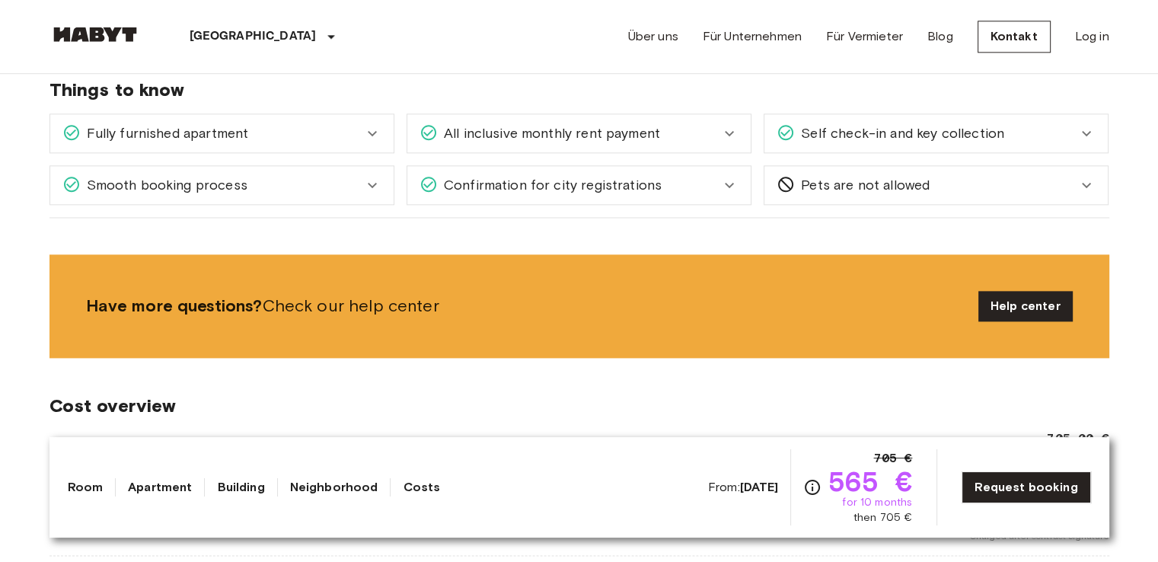
click at [673, 177] on div "Confirmation for city registrations" at bounding box center [570, 185] width 301 height 20
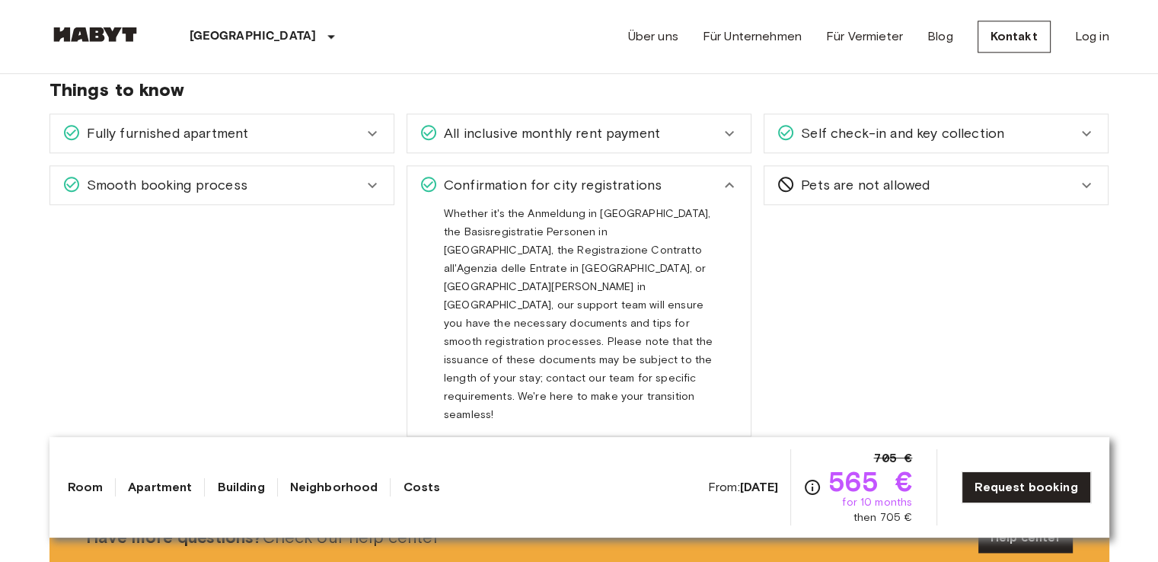
click at [673, 177] on div "Confirmation for city registrations" at bounding box center [570, 185] width 301 height 20
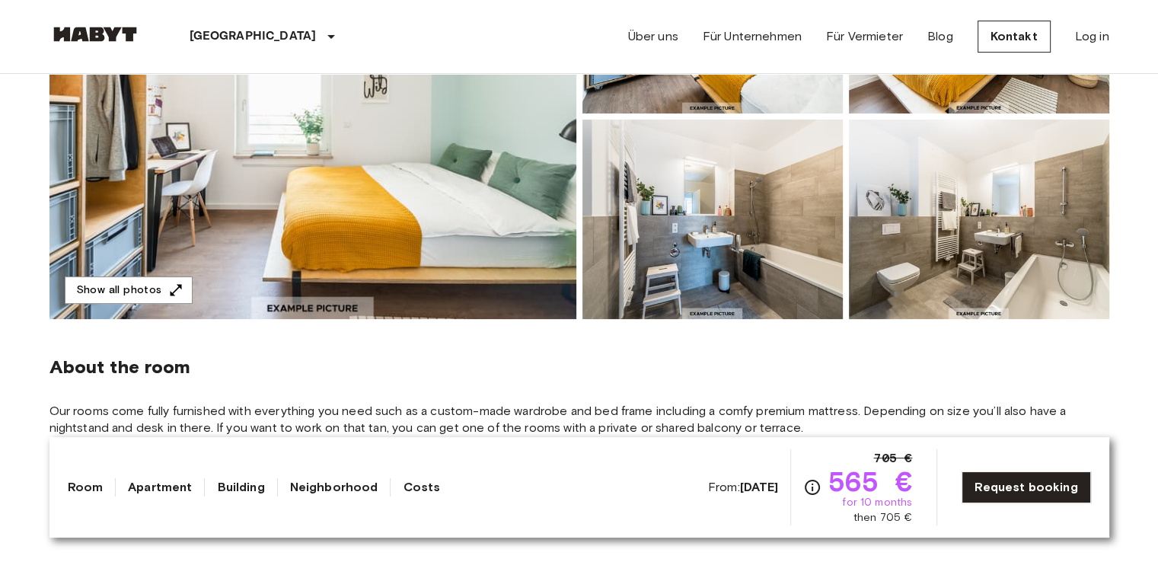
scroll to position [0, 0]
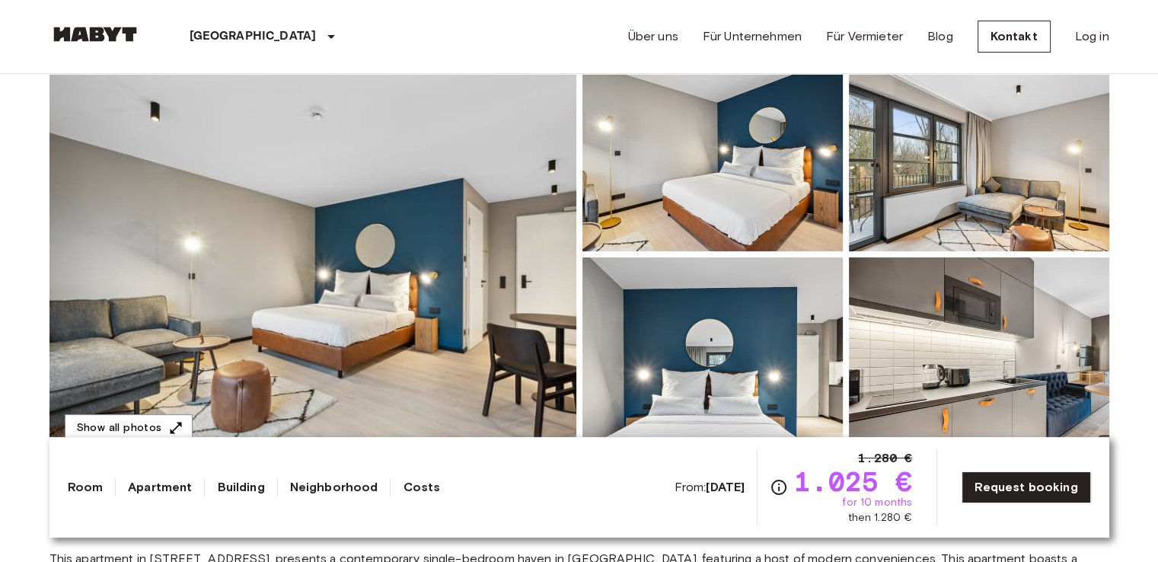
scroll to position [152, 0]
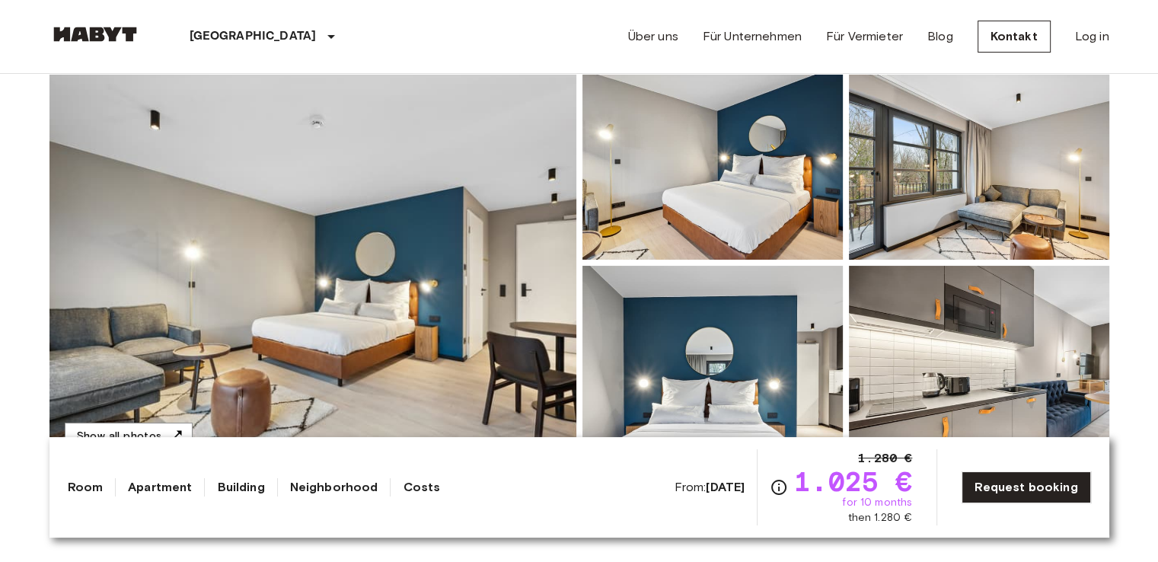
click at [408, 240] on img at bounding box center [313, 262] width 527 height 405
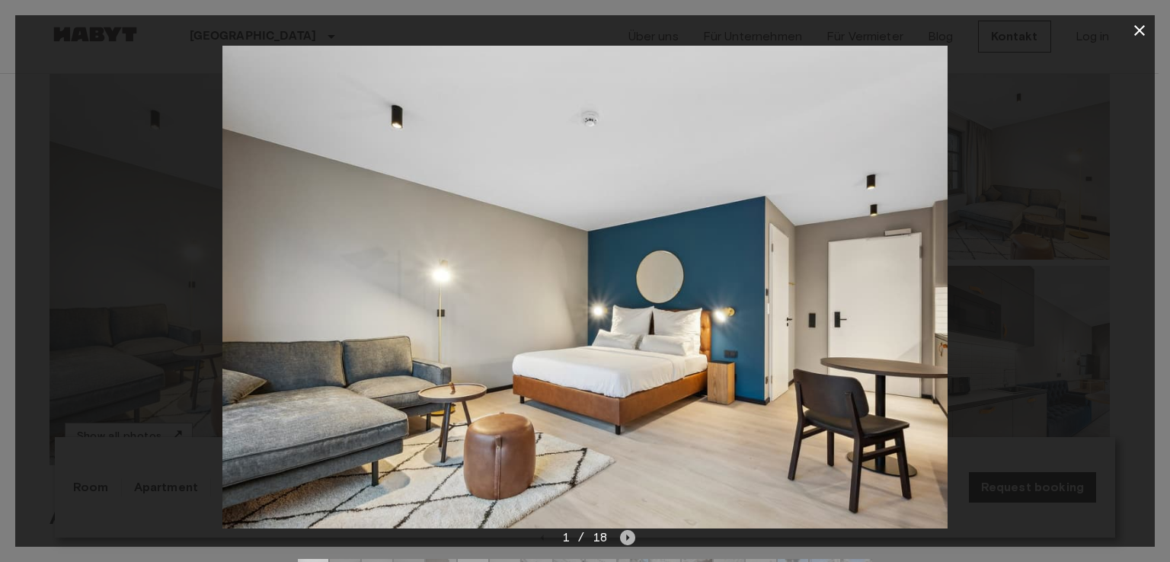
click at [631, 540] on icon "Next image" at bounding box center [627, 537] width 15 height 15
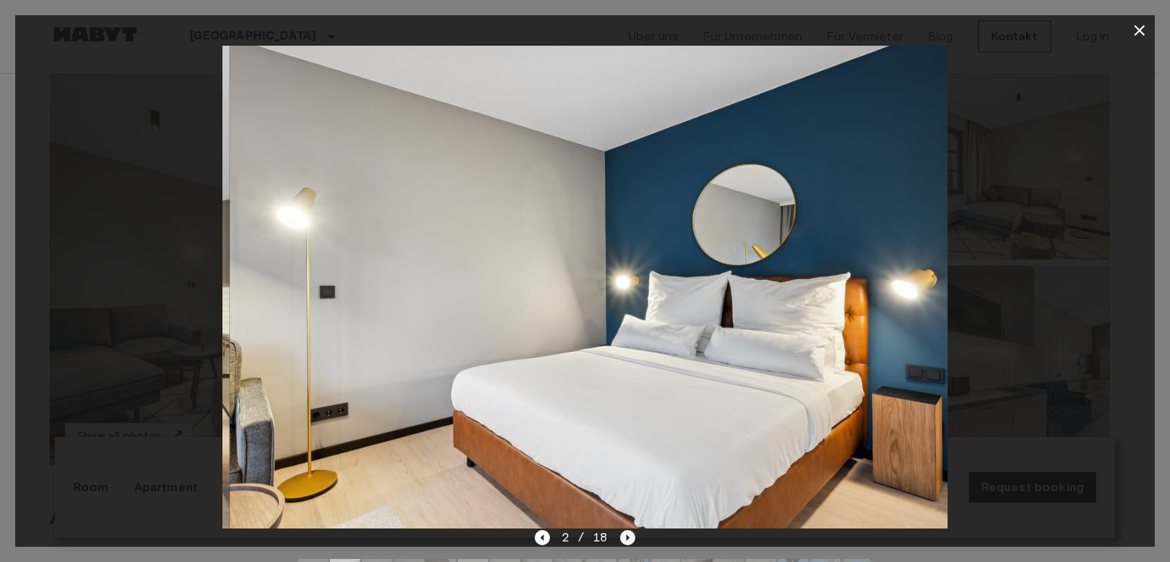
click at [631, 540] on icon "Next image" at bounding box center [627, 537] width 15 height 15
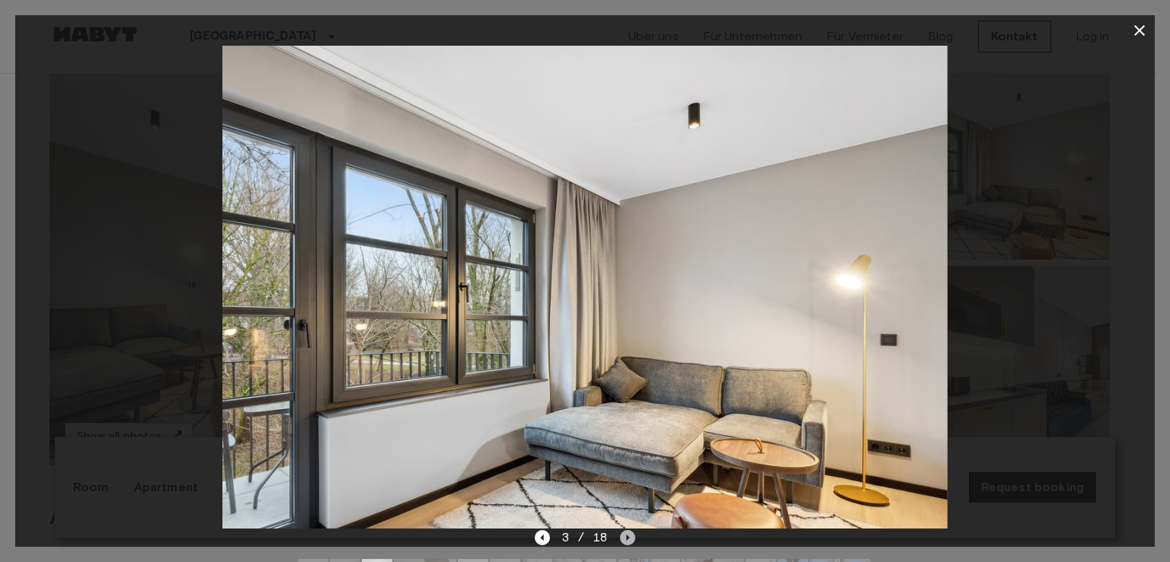
click at [631, 540] on icon "Next image" at bounding box center [627, 537] width 15 height 15
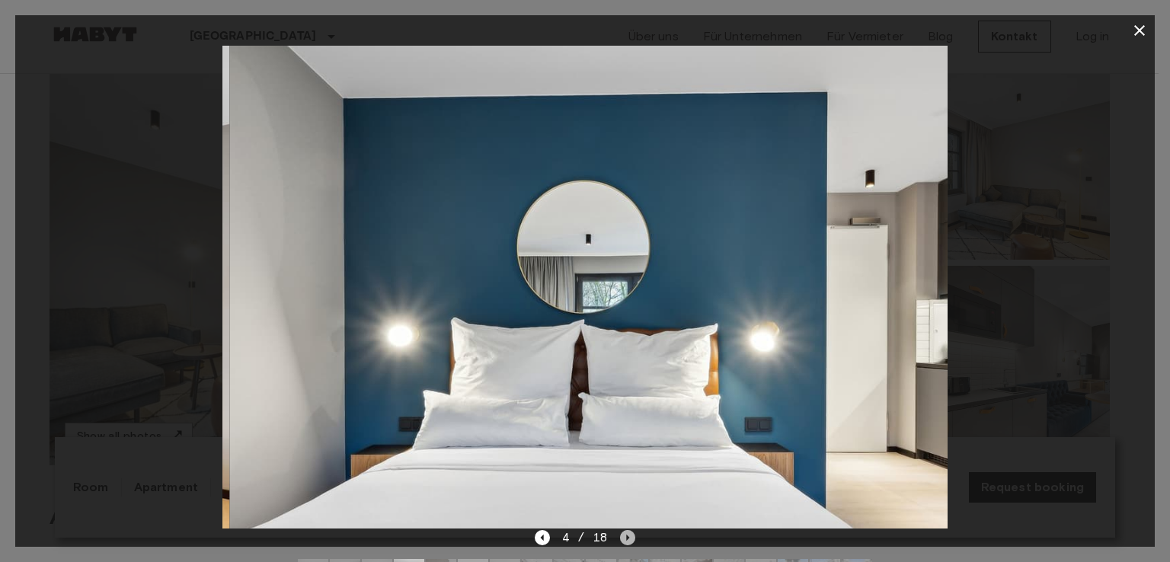
click at [631, 540] on icon "Next image" at bounding box center [627, 537] width 15 height 15
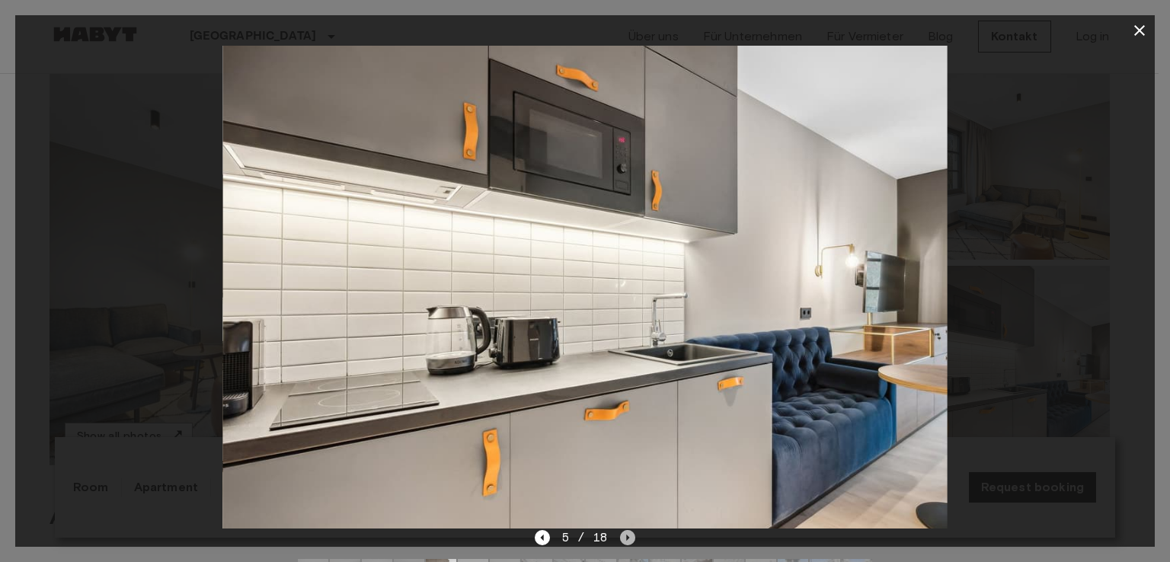
click at [631, 540] on icon "Next image" at bounding box center [627, 537] width 15 height 15
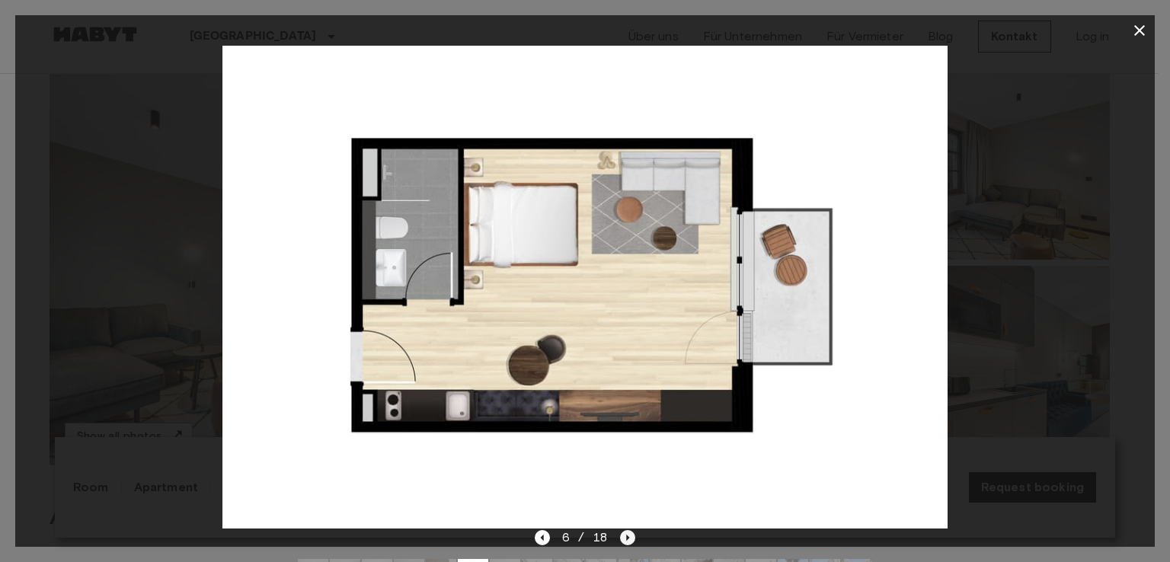
click at [631, 540] on icon "Next image" at bounding box center [627, 537] width 15 height 15
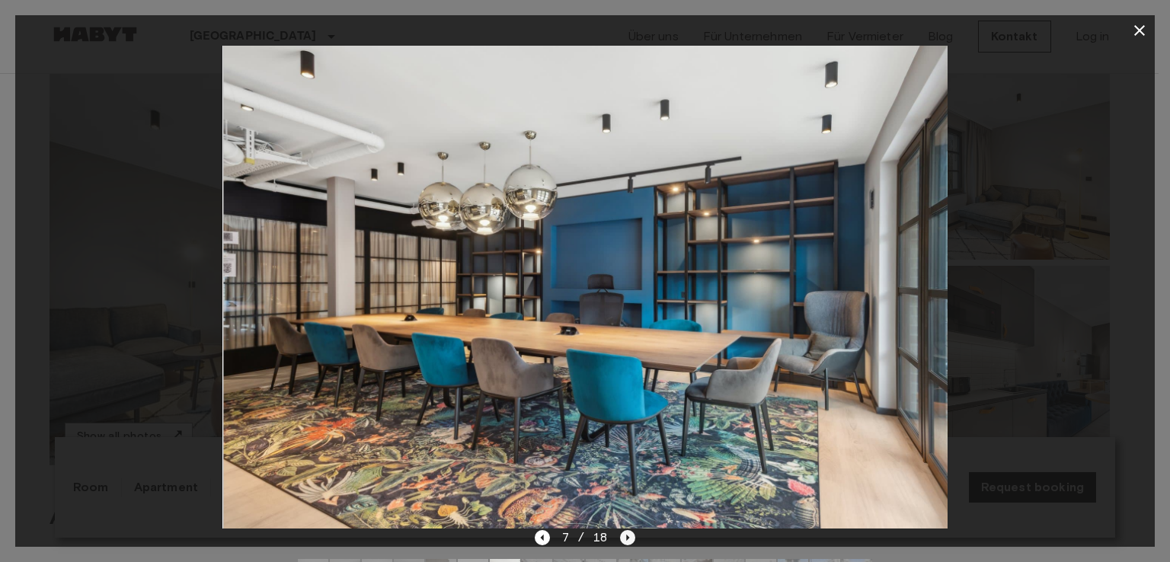
click at [631, 540] on icon "Next image" at bounding box center [627, 537] width 15 height 15
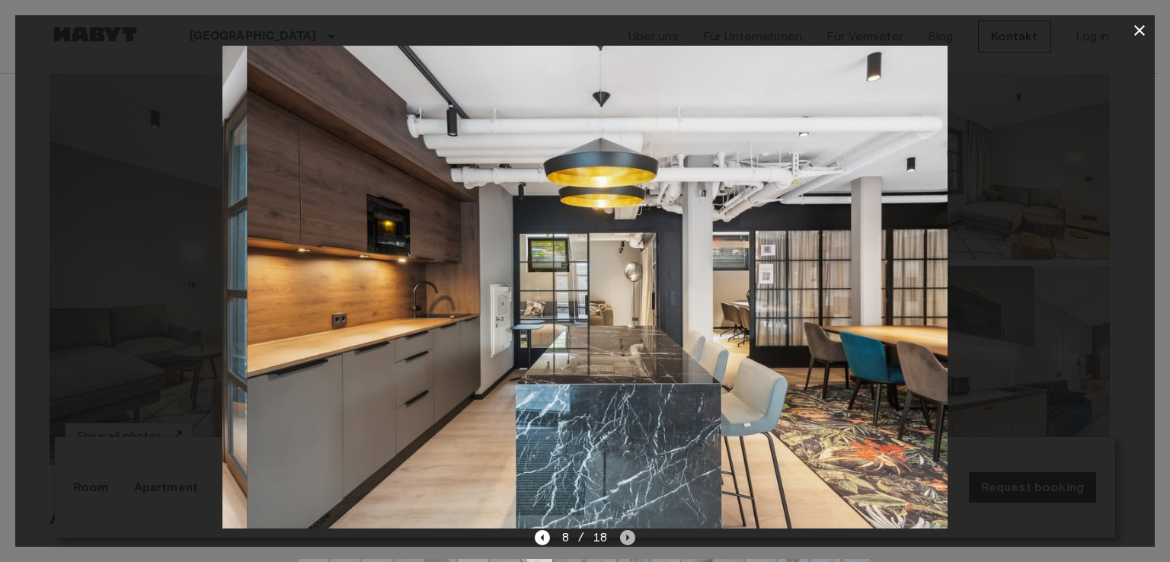
click at [631, 540] on icon "Next image" at bounding box center [627, 537] width 15 height 15
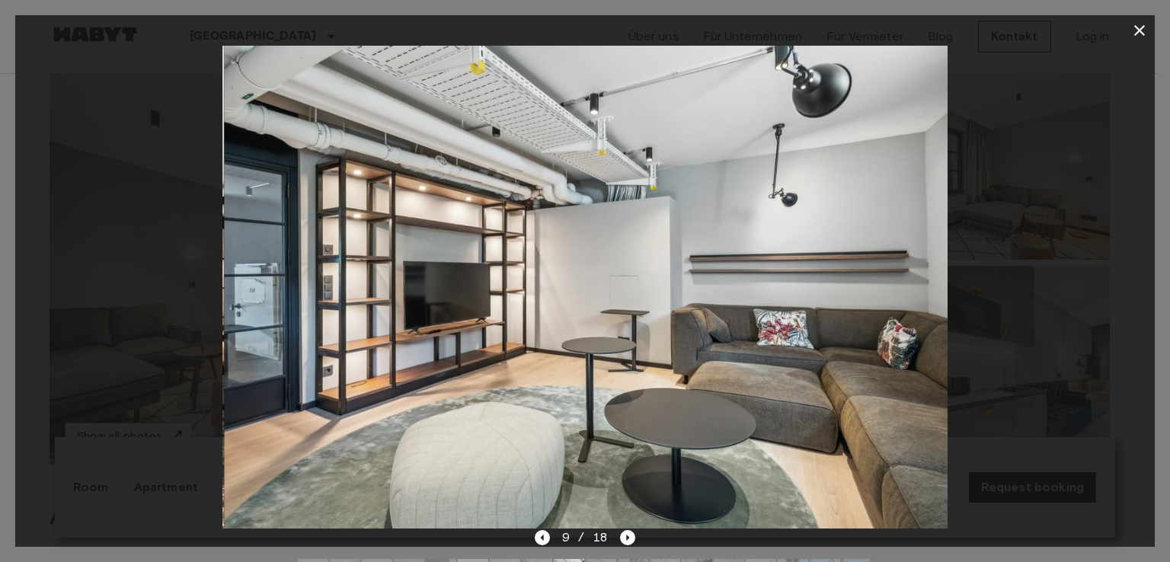
drag, startPoint x: 1139, startPoint y: 30, endPoint x: 1123, endPoint y: 47, distance: 23.2
click at [1141, 30] on icon "button" at bounding box center [1139, 30] width 18 height 18
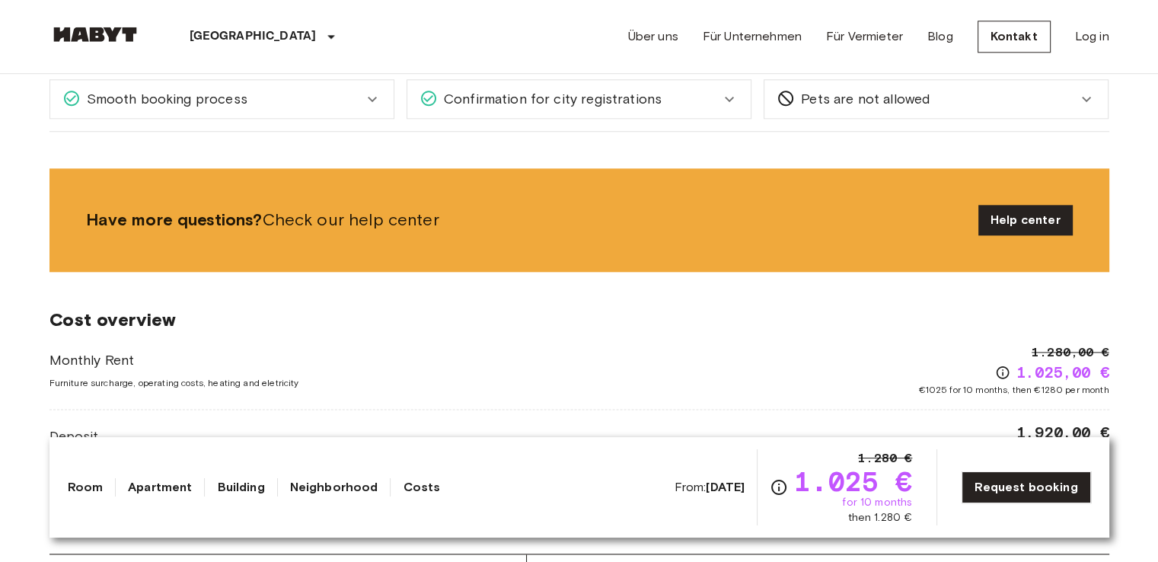
scroll to position [1752, 0]
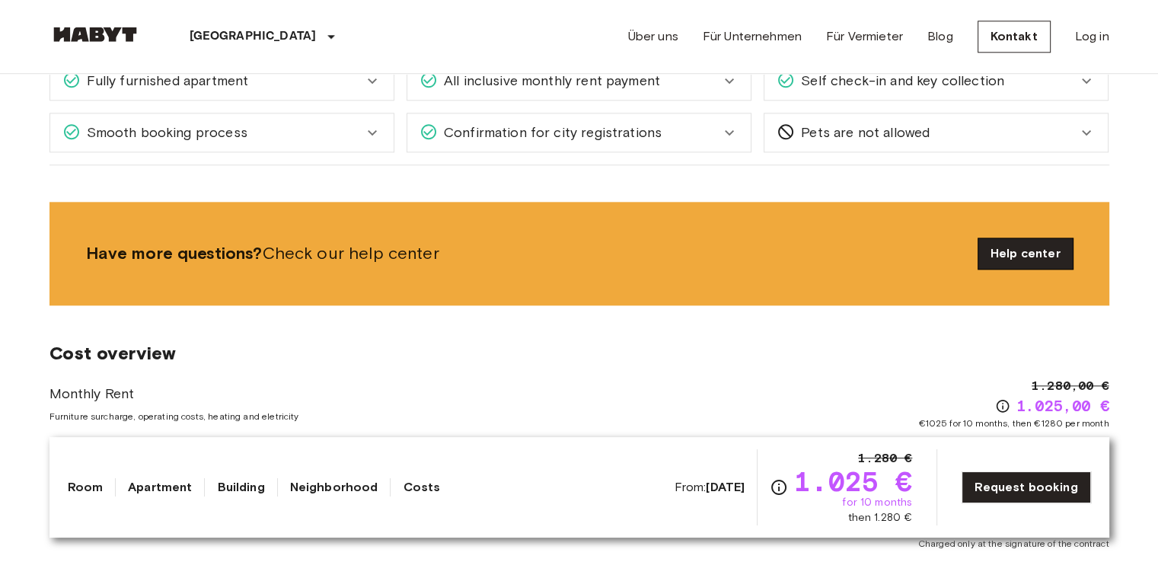
click at [1027, 254] on link "Help center" at bounding box center [1026, 253] width 94 height 30
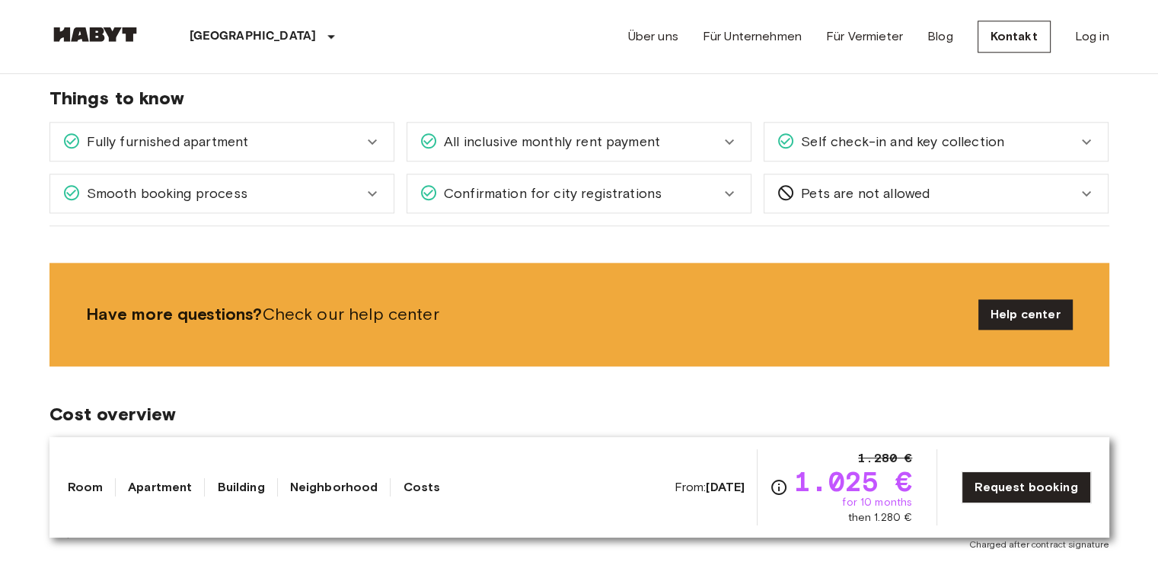
scroll to position [1599, 0]
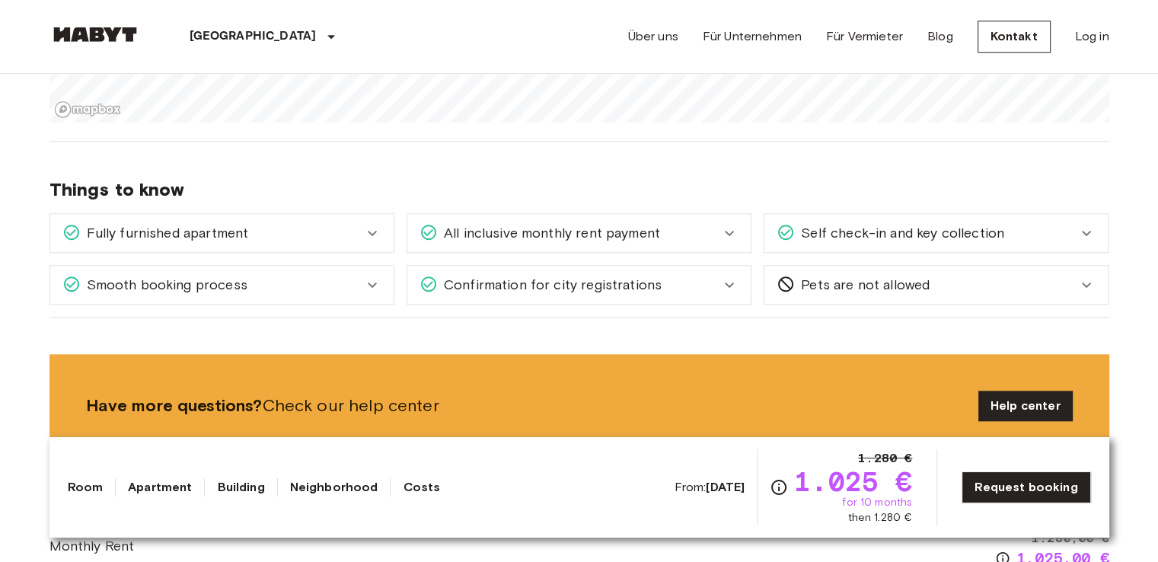
click at [378, 283] on icon at bounding box center [372, 285] width 18 height 18
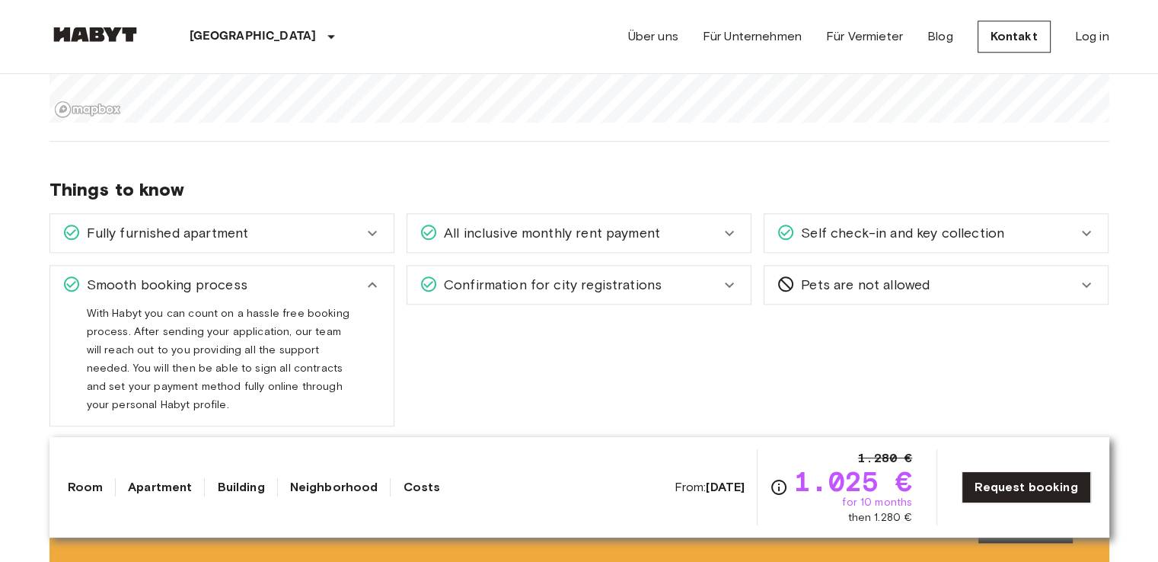
click at [378, 283] on icon at bounding box center [372, 285] width 18 height 18
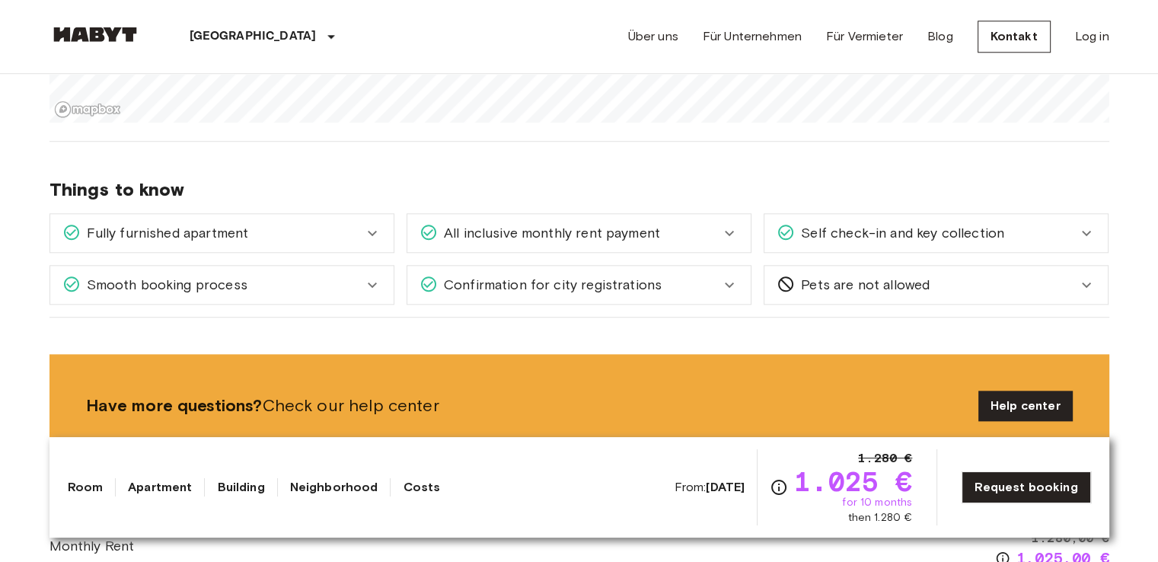
click at [733, 231] on icon at bounding box center [729, 233] width 18 height 18
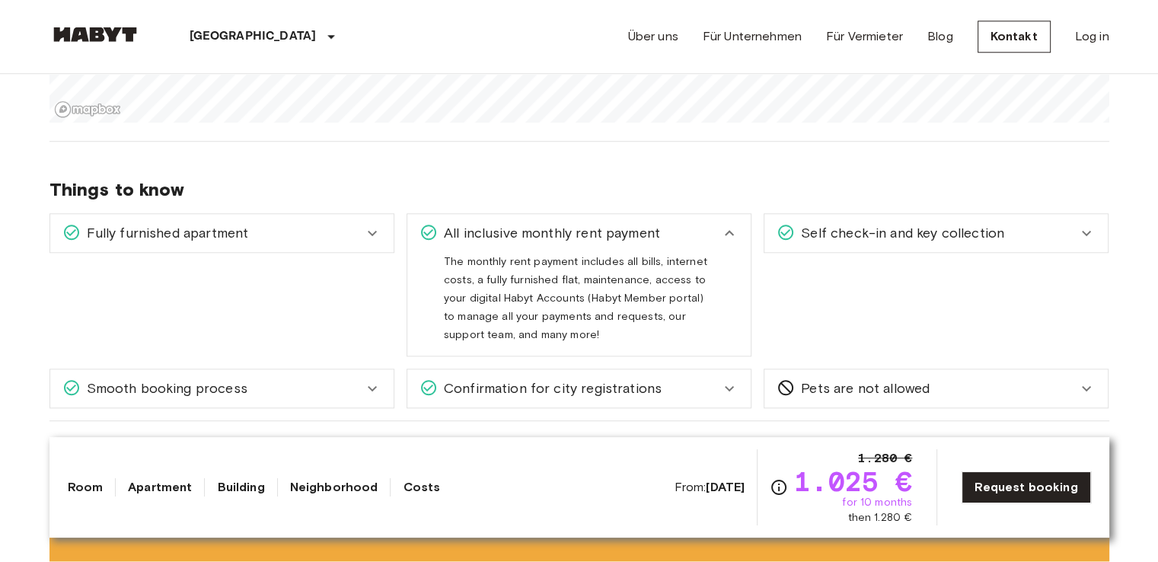
click at [733, 231] on icon at bounding box center [729, 233] width 18 height 18
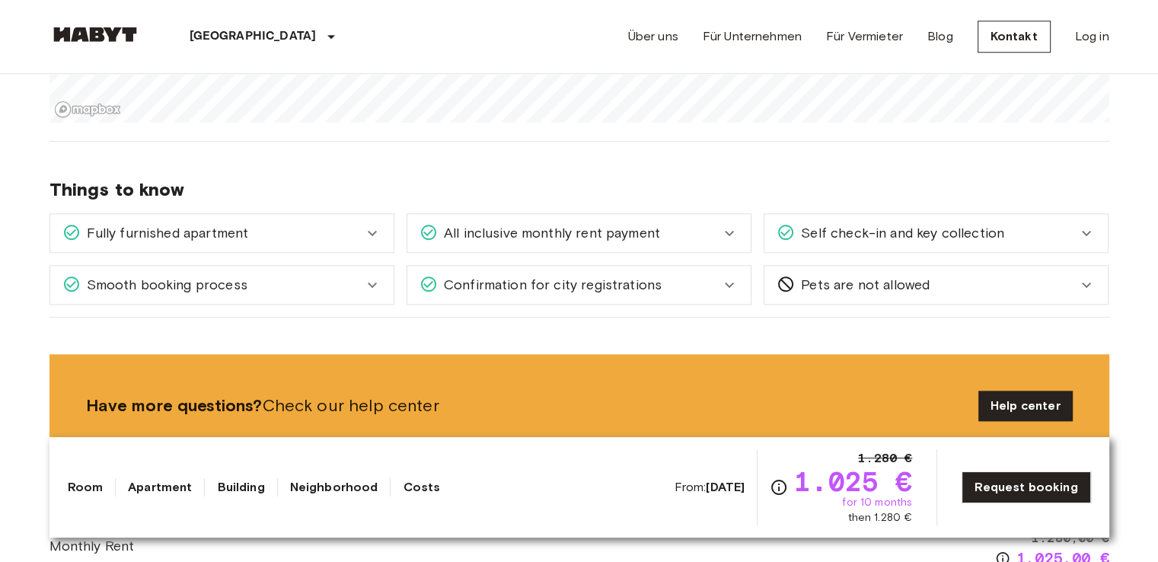
click at [1077, 235] on div "Self check-in and key collection" at bounding box center [927, 233] width 301 height 20
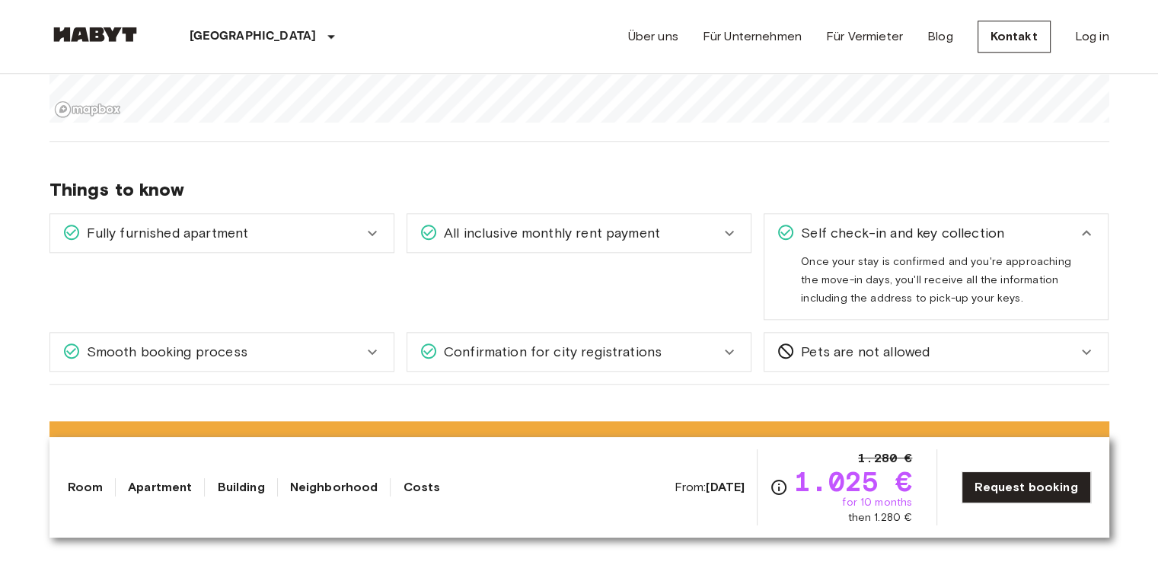
click at [1078, 232] on icon at bounding box center [1087, 233] width 18 height 18
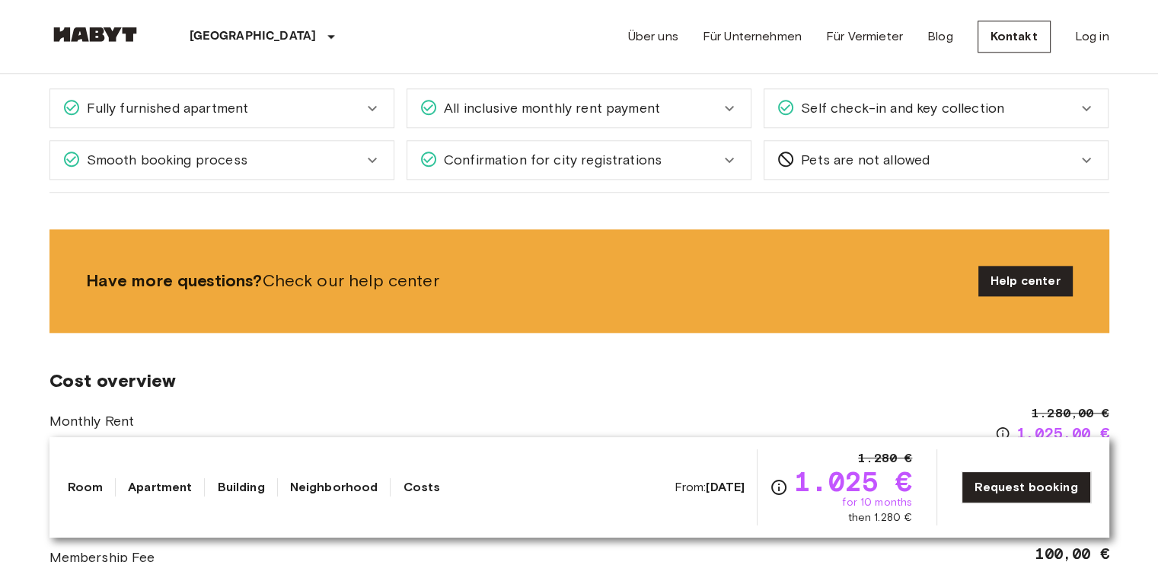
scroll to position [1752, 0]
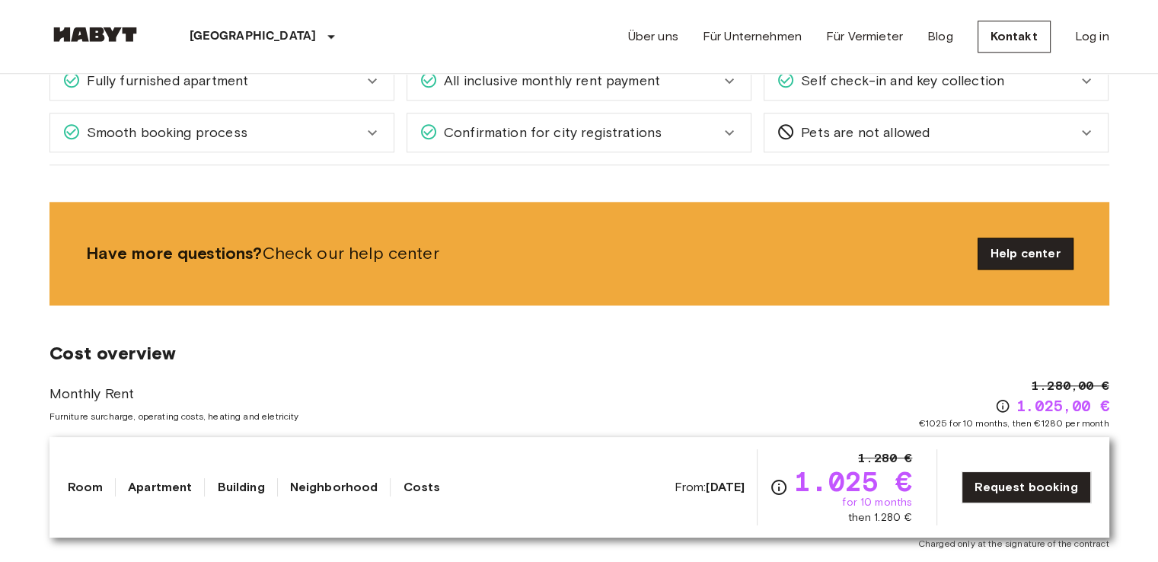
click at [1019, 242] on link "Help center" at bounding box center [1026, 253] width 94 height 30
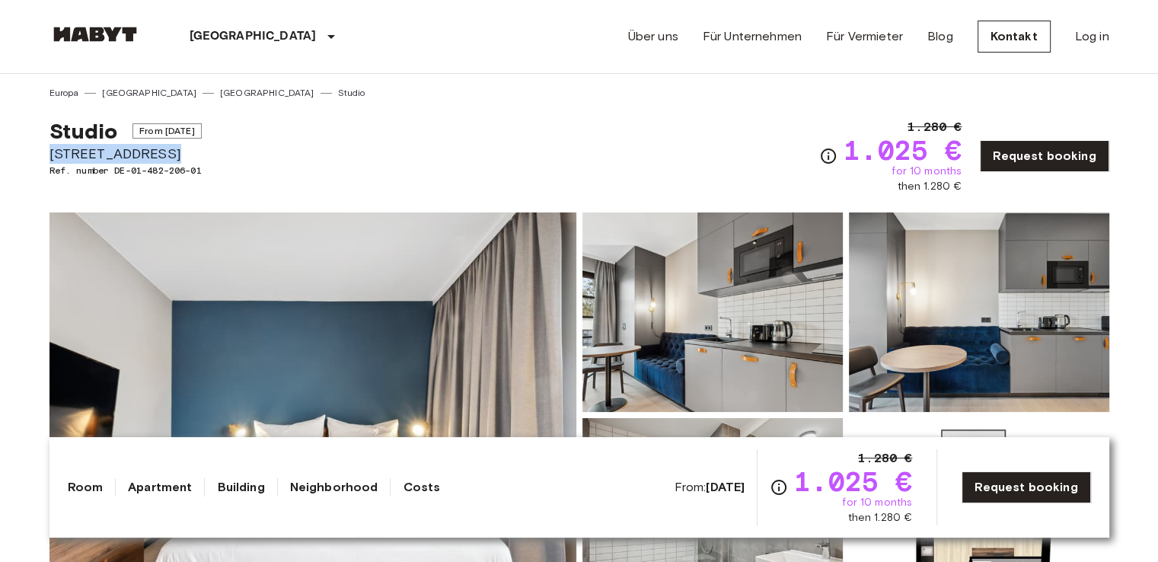
drag, startPoint x: 49, startPoint y: 152, endPoint x: 156, endPoint y: 150, distance: 107.4
click at [156, 150] on span "[STREET_ADDRESS]" at bounding box center [126, 154] width 152 height 20
click at [345, 142] on div "Studio From [DATE][STREET_ADDRESS]. number DE-01-482-206-01 1.280 € 1.025 € for…" at bounding box center [580, 147] width 1060 height 94
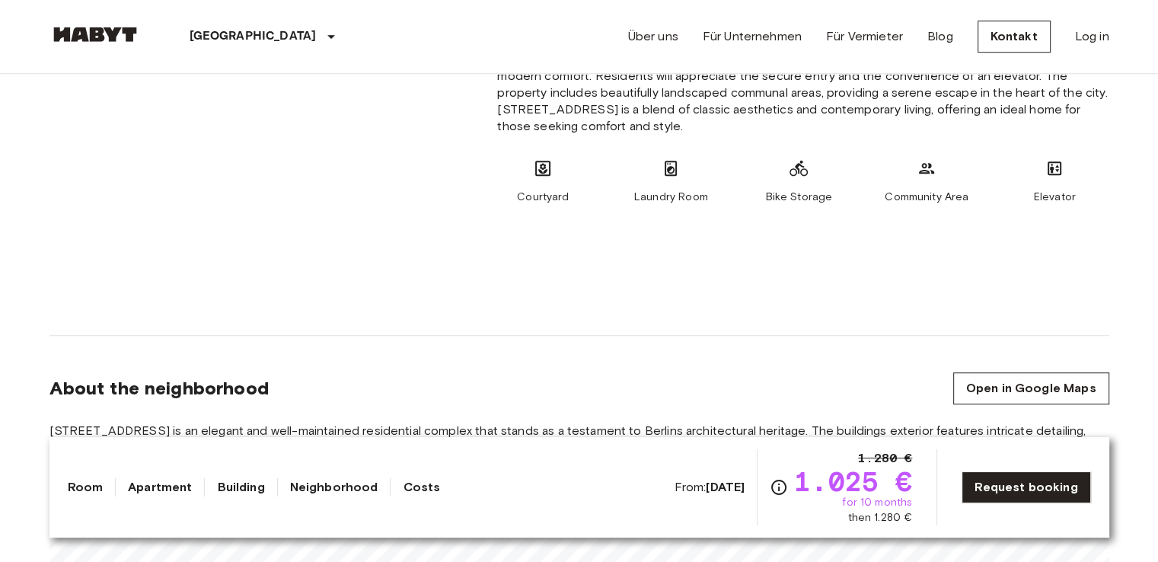
scroll to position [838, 0]
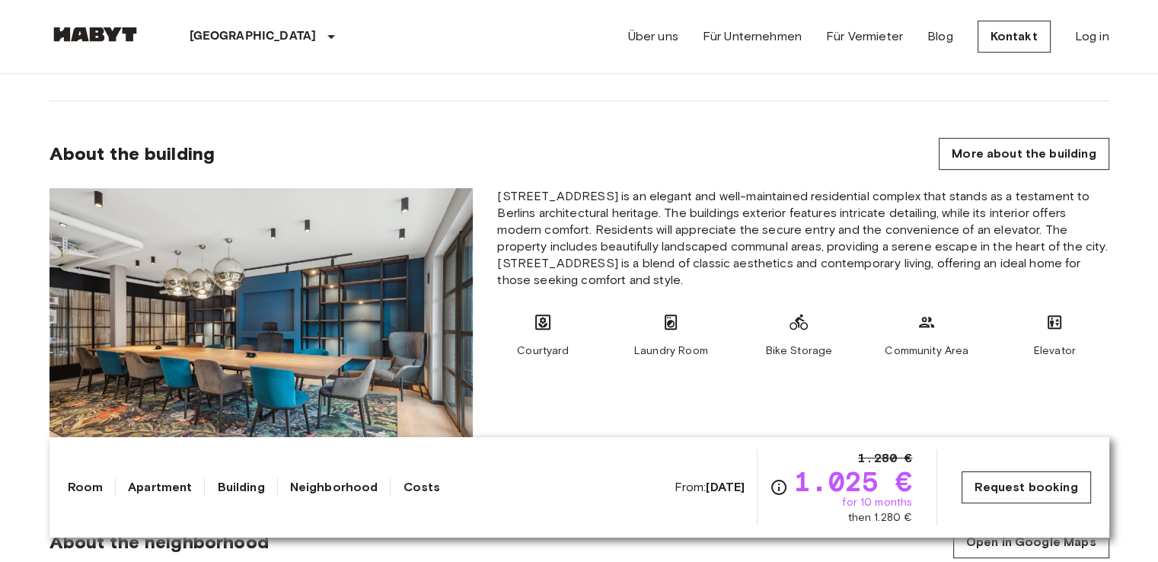
click at [1036, 490] on link "Request booking" at bounding box center [1026, 487] width 129 height 32
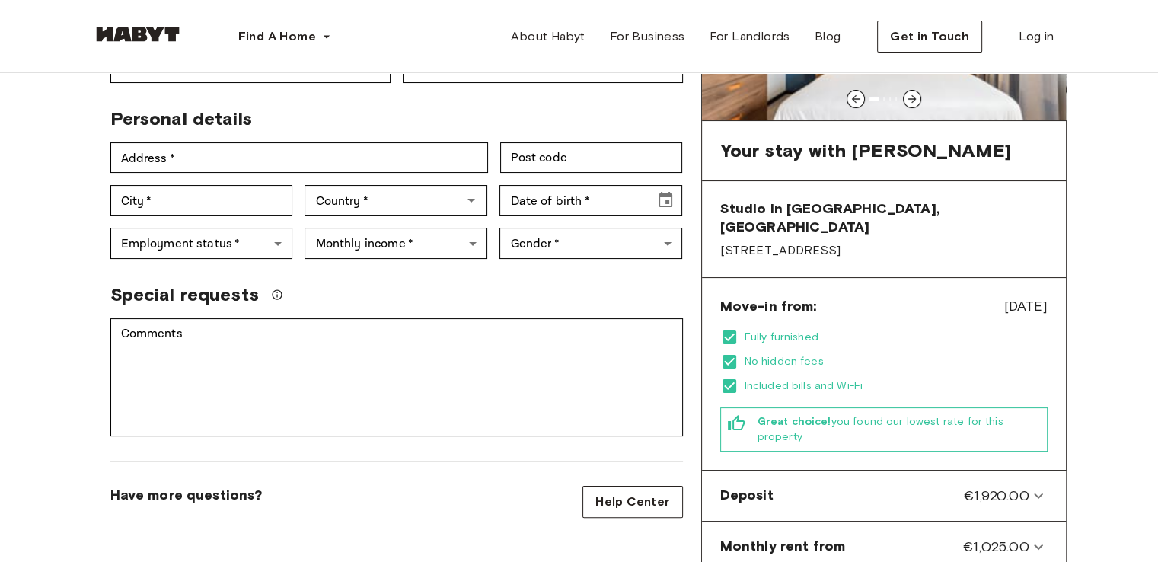
scroll to position [228, 0]
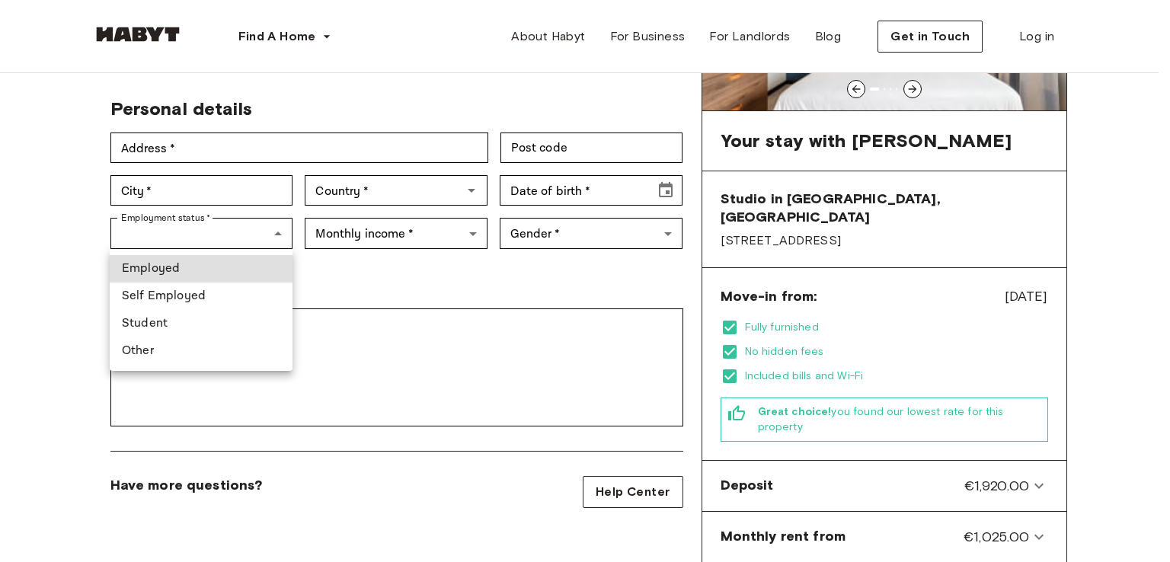
click at [184, 267] on li "Employed" at bounding box center [201, 268] width 183 height 27
type input "********"
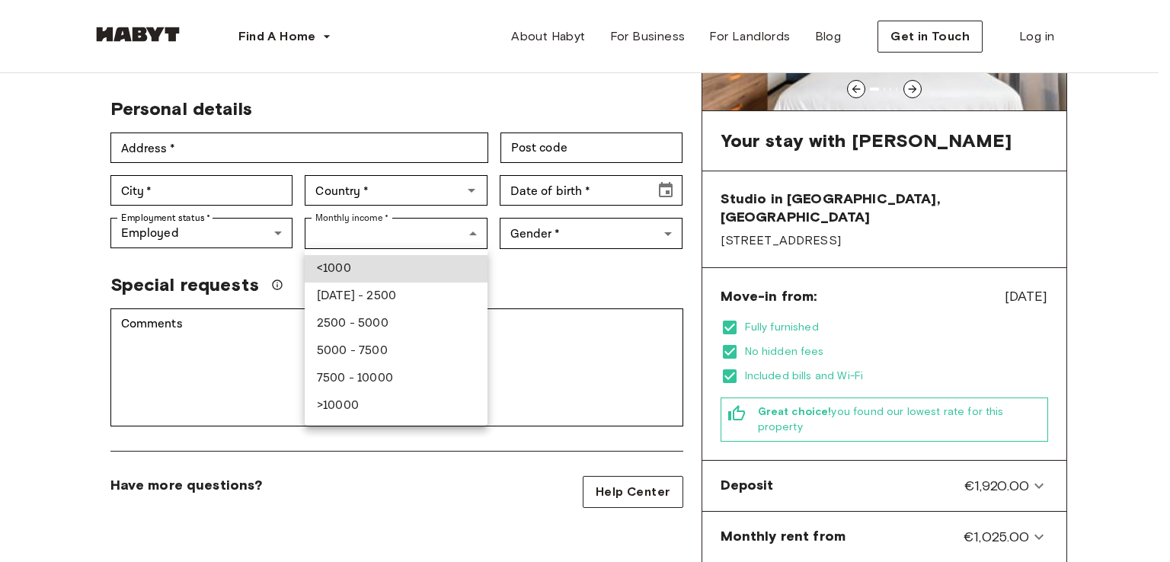
click at [372, 324] on li "2500 - 5000" at bounding box center [396, 323] width 183 height 27
type input "******"
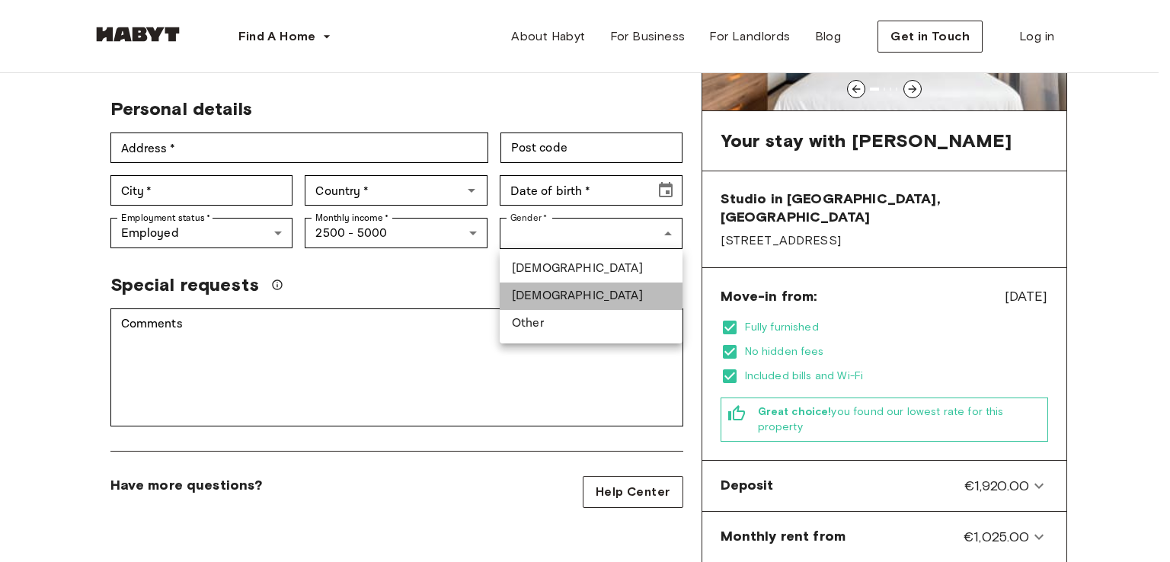
click at [527, 299] on li "[DEMOGRAPHIC_DATA]" at bounding box center [591, 296] width 183 height 27
type input "******"
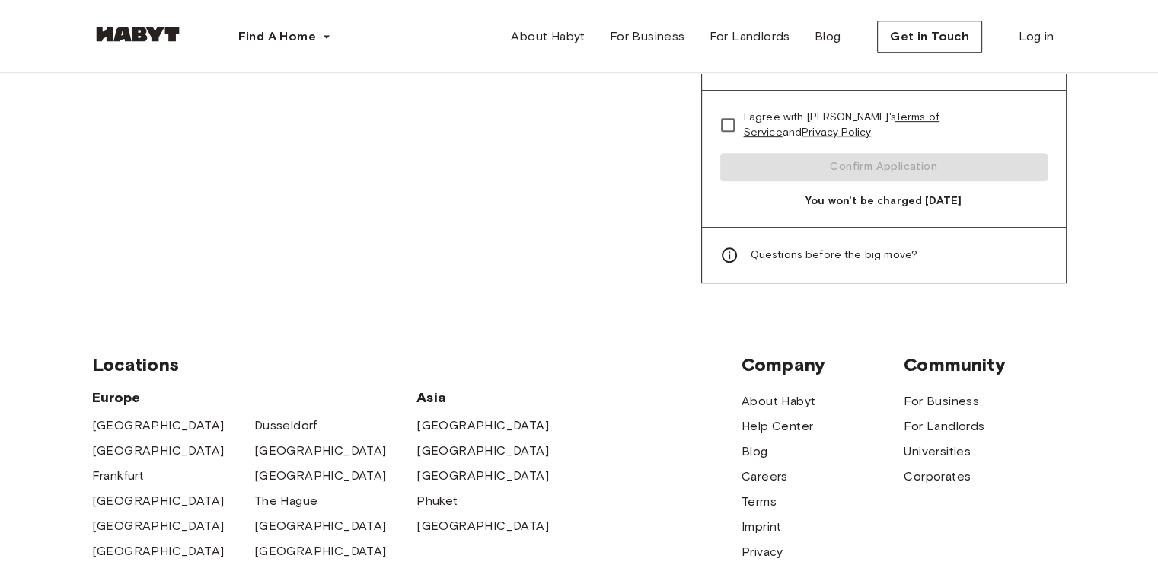
scroll to position [838, 0]
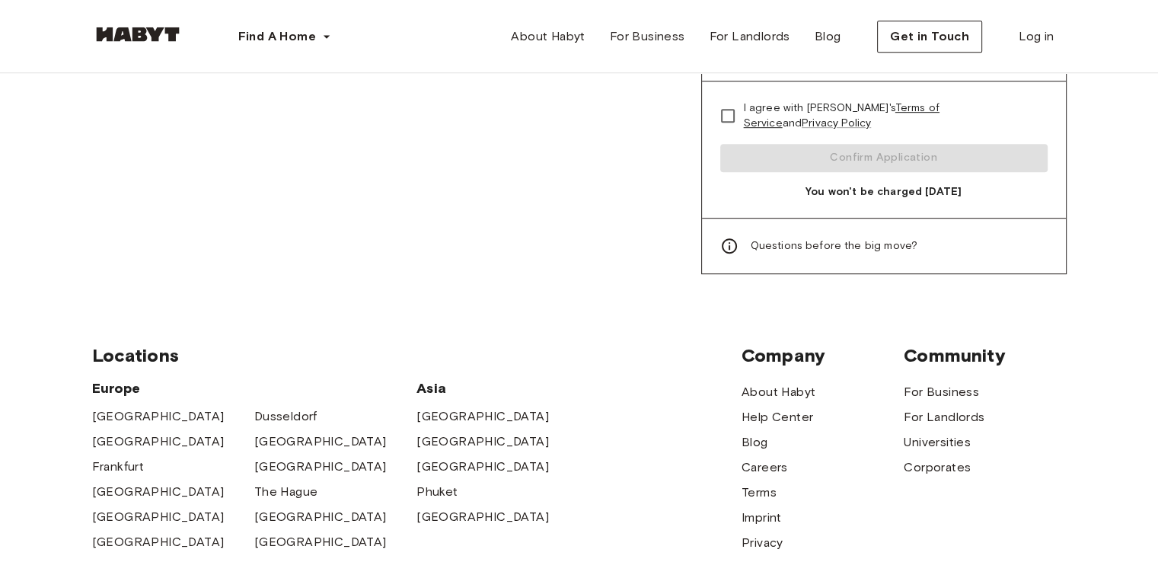
click at [726, 237] on icon at bounding box center [729, 246] width 18 height 18
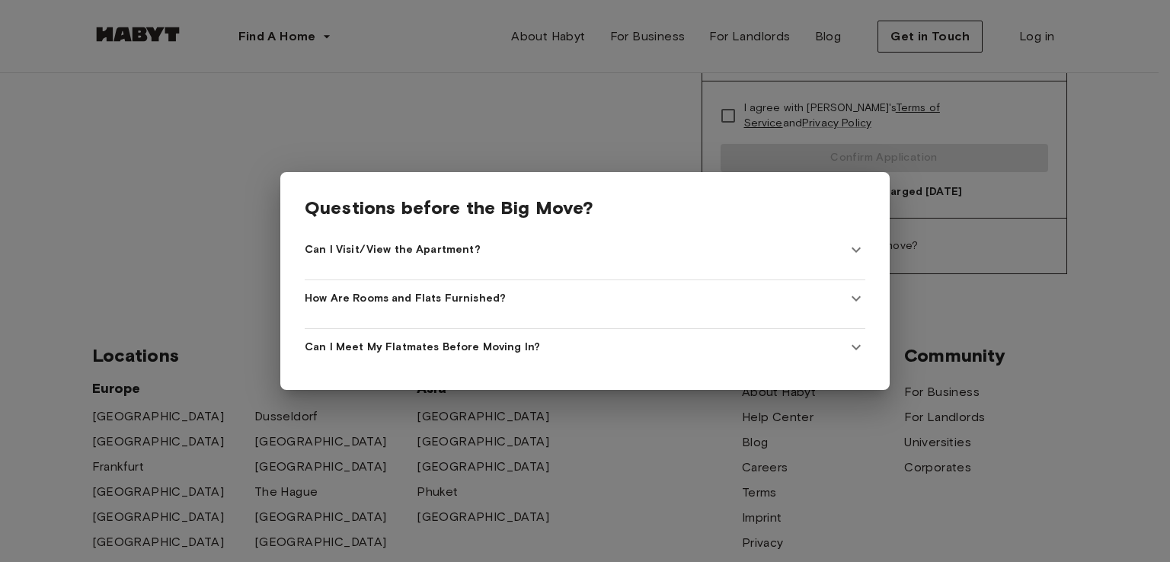
click at [453, 242] on span "Can I Visit/View the Apartment?" at bounding box center [393, 249] width 176 height 15
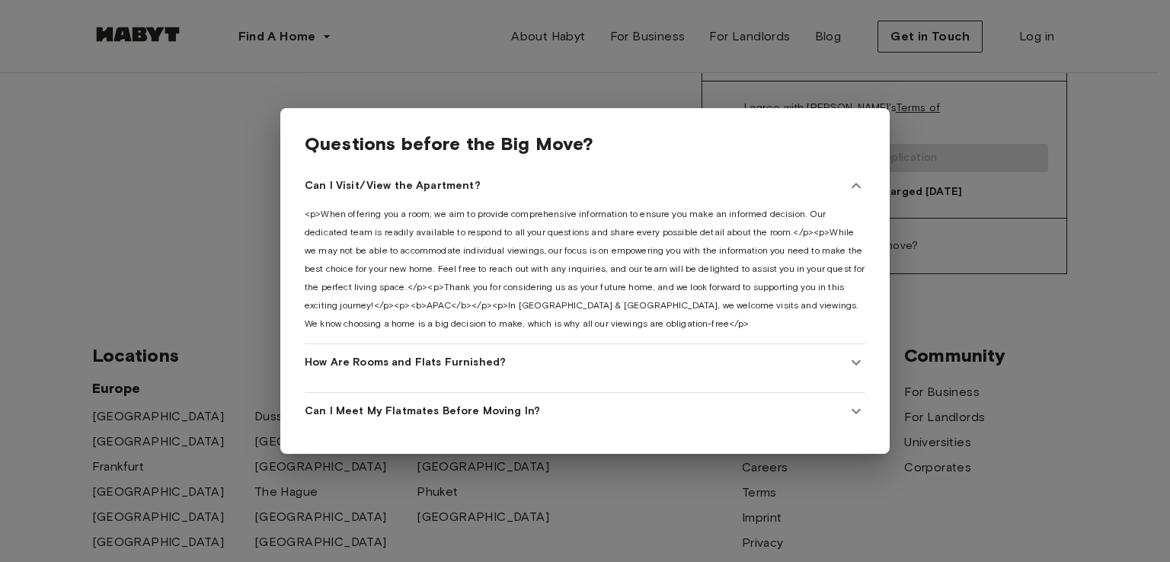
click at [436, 190] on Apartment\? "Can I Visit/View the Apartment?" at bounding box center [585, 186] width 561 height 37
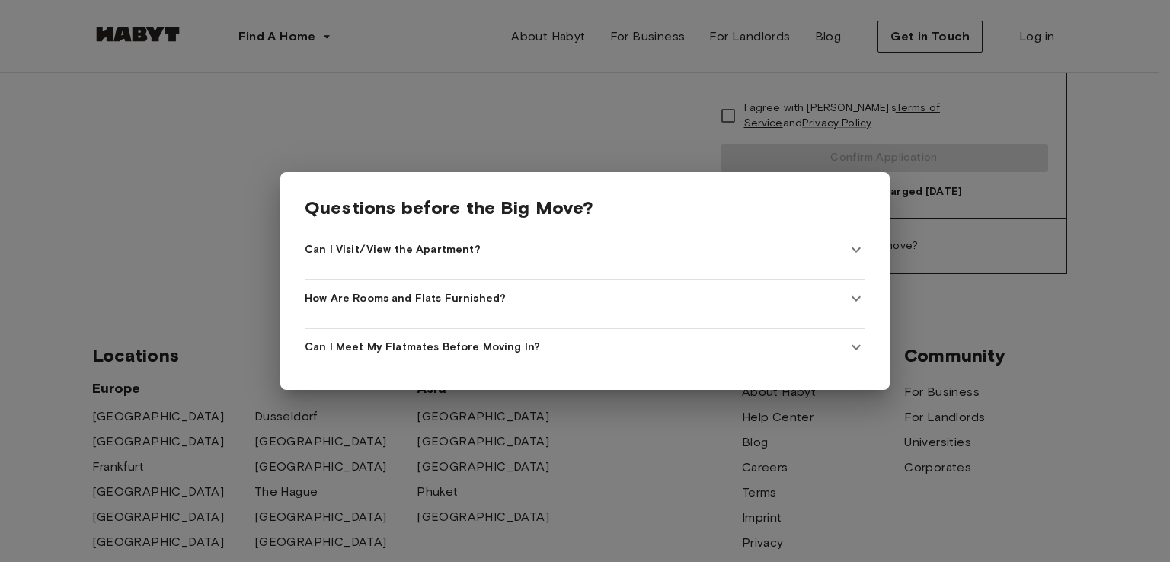
click at [496, 340] on span "Can I Meet My Flatmates Before Moving In?" at bounding box center [422, 347] width 235 height 15
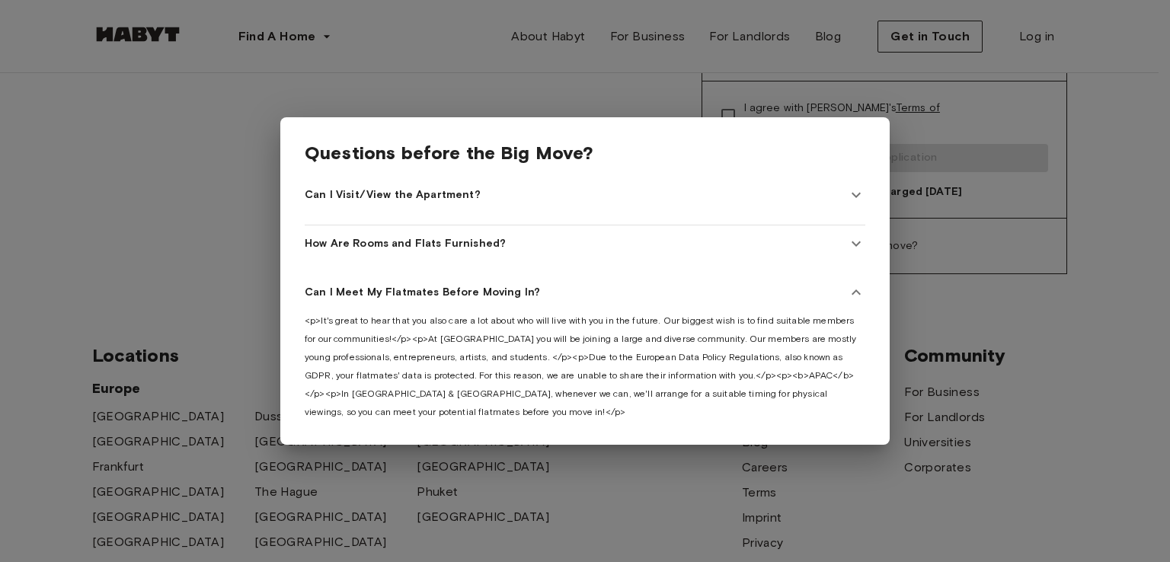
click at [506, 289] on span "Can I Meet My Flatmates Before Moving In?" at bounding box center [422, 292] width 235 height 15
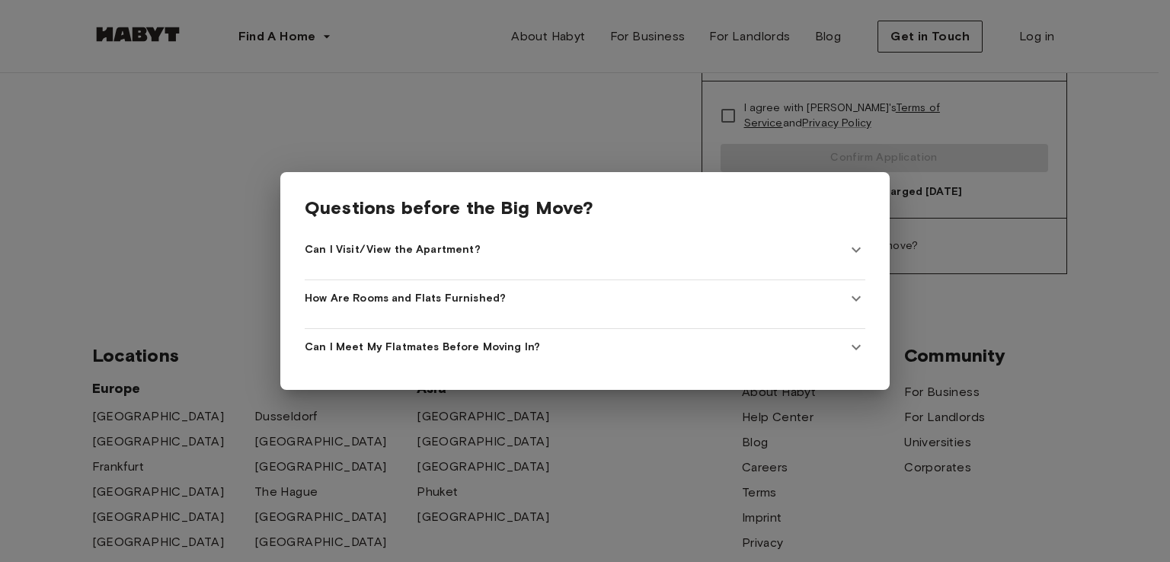
click at [213, 214] on div at bounding box center [585, 281] width 1170 height 562
